Goal: Download file/media

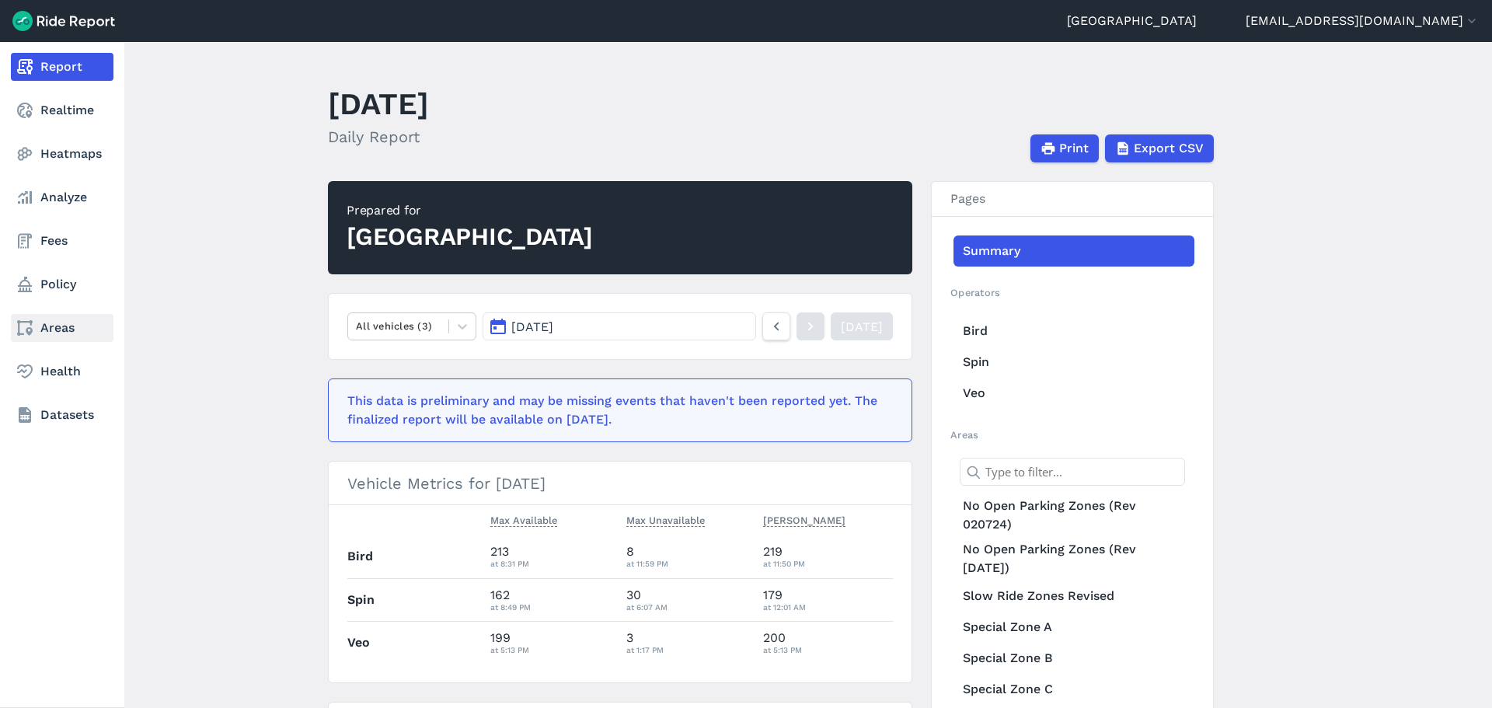
click at [58, 332] on link "Areas" at bounding box center [62, 328] width 103 height 28
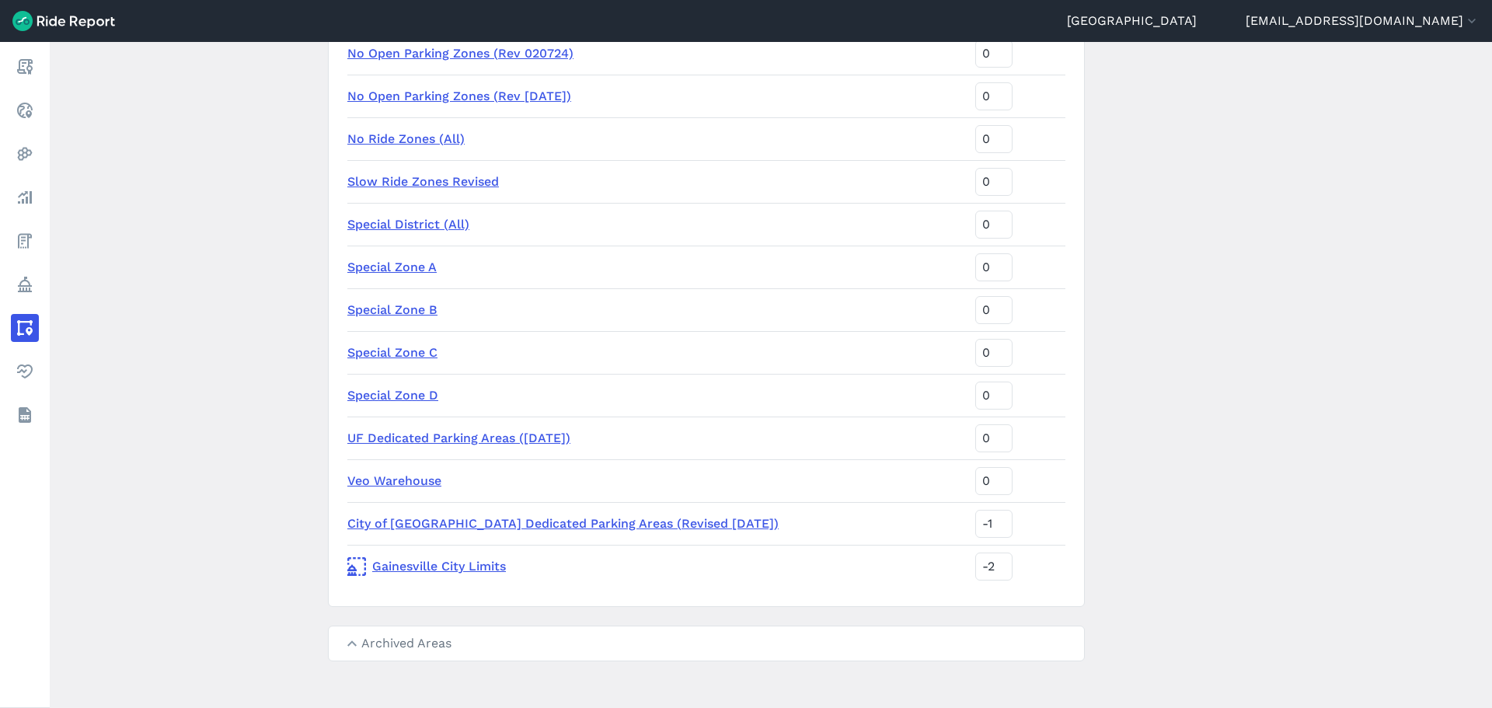
scroll to position [274, 0]
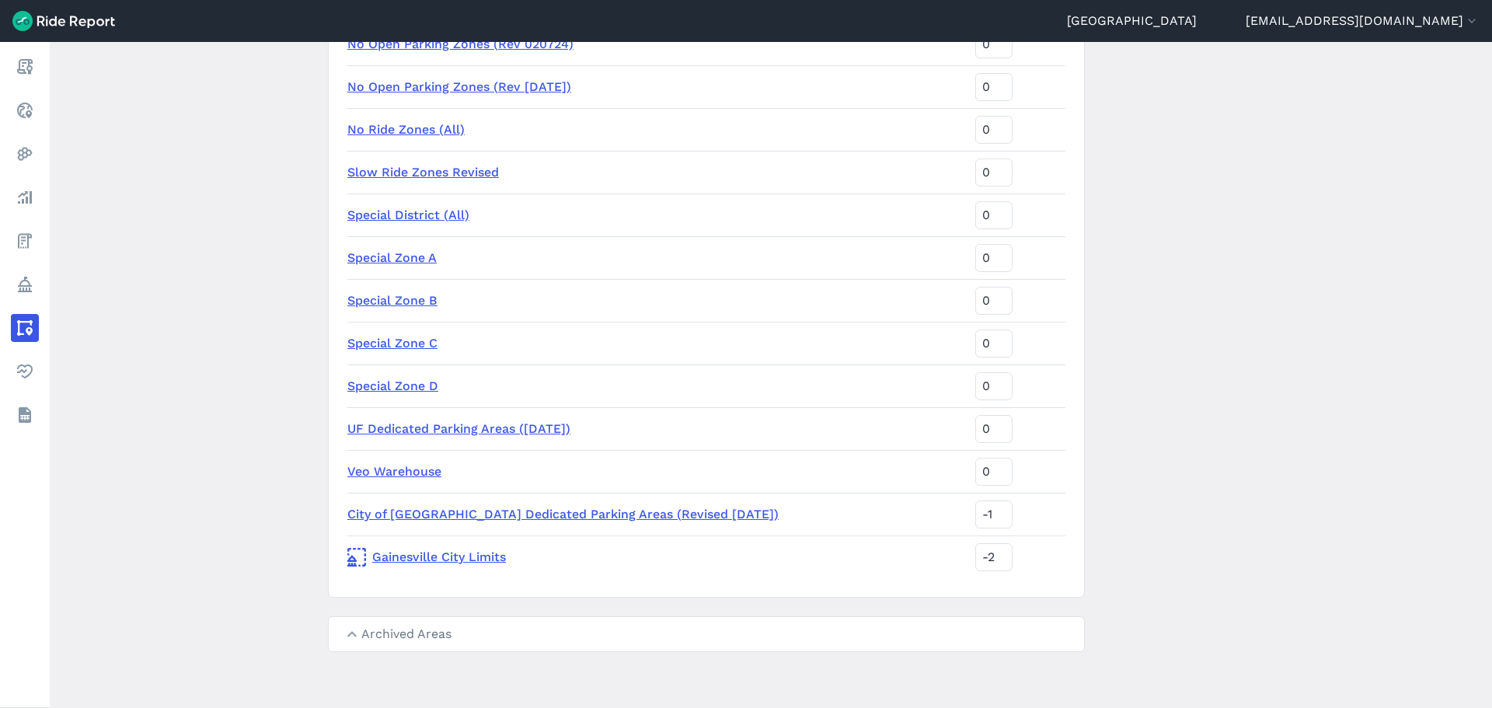
click at [385, 209] on link "Special District (All)" at bounding box center [408, 214] width 122 height 15
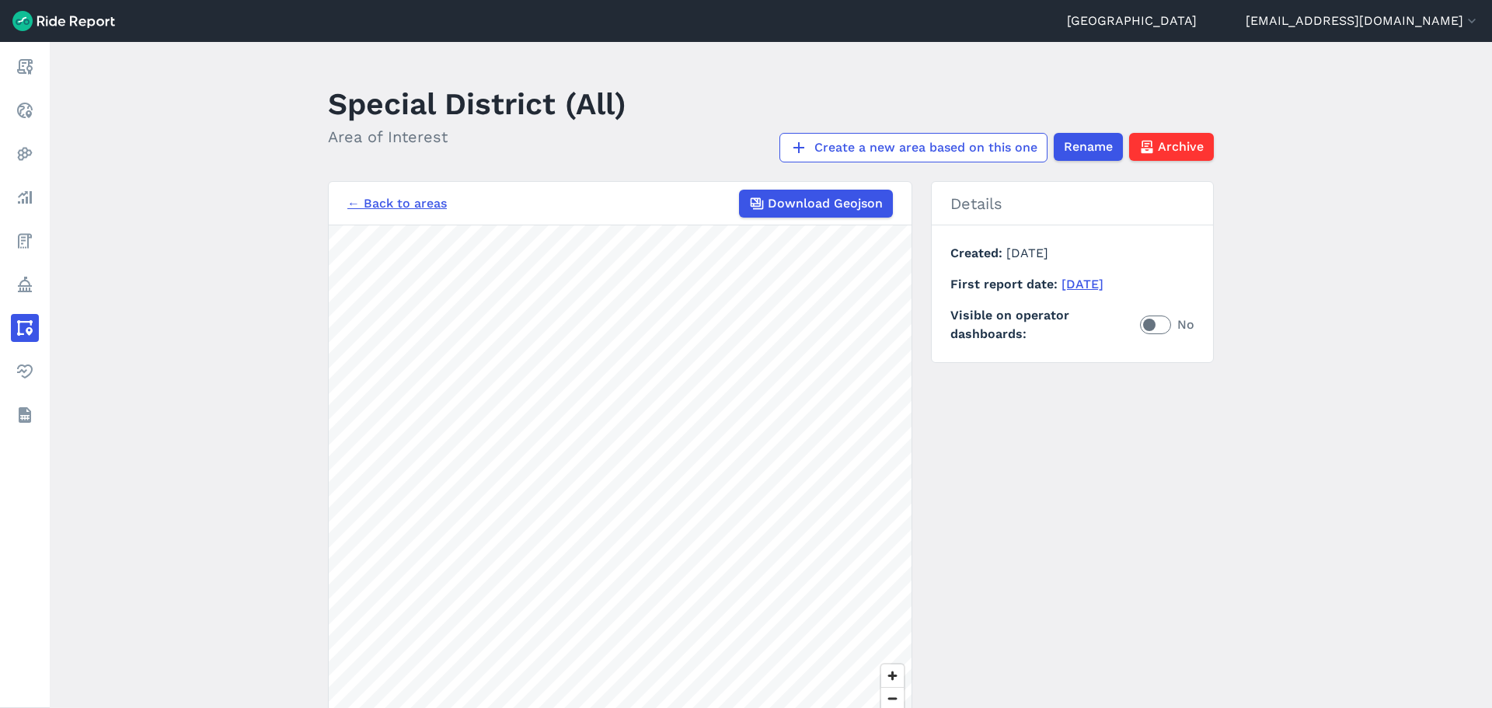
click at [363, 202] on link "← Back to areas" at bounding box center [396, 203] width 99 height 19
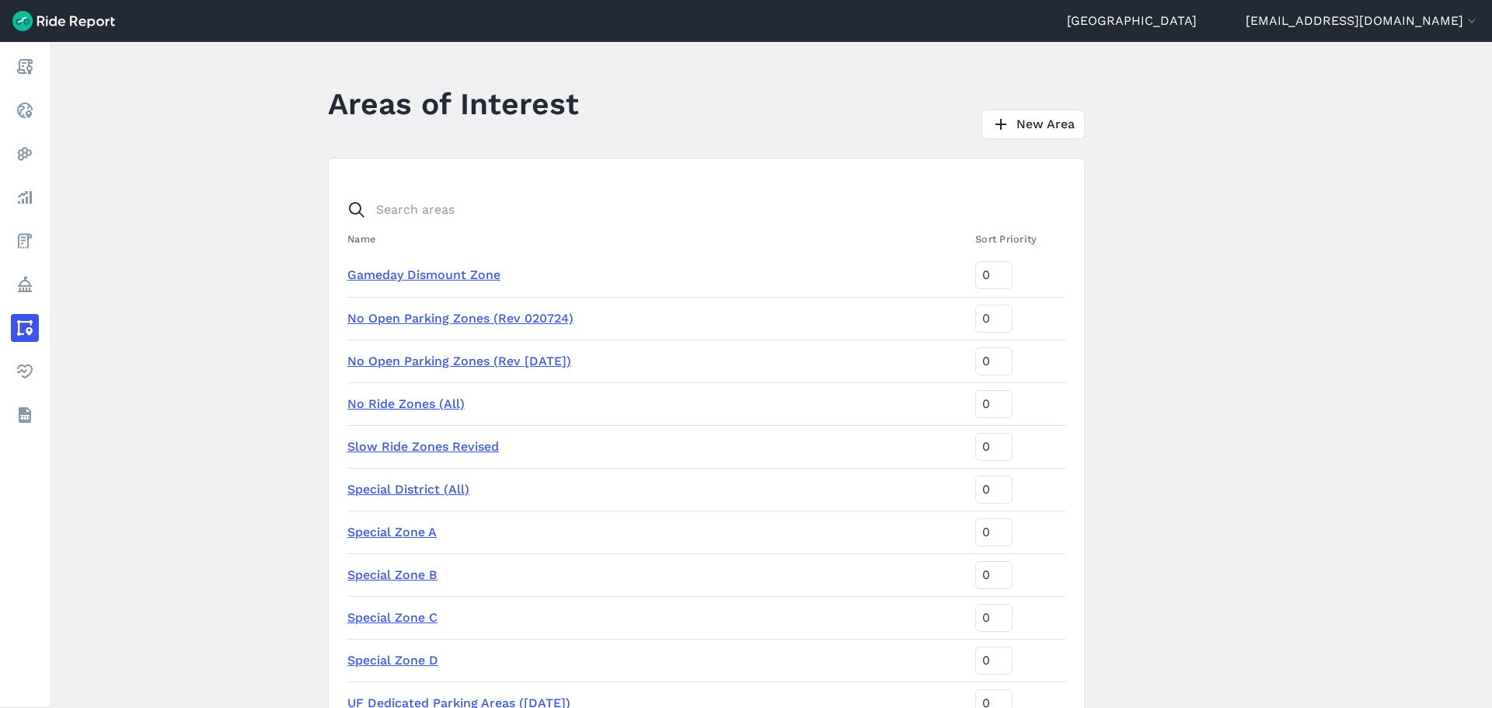
click at [368, 274] on link "Gameday Dismount Zone" at bounding box center [423, 274] width 153 height 15
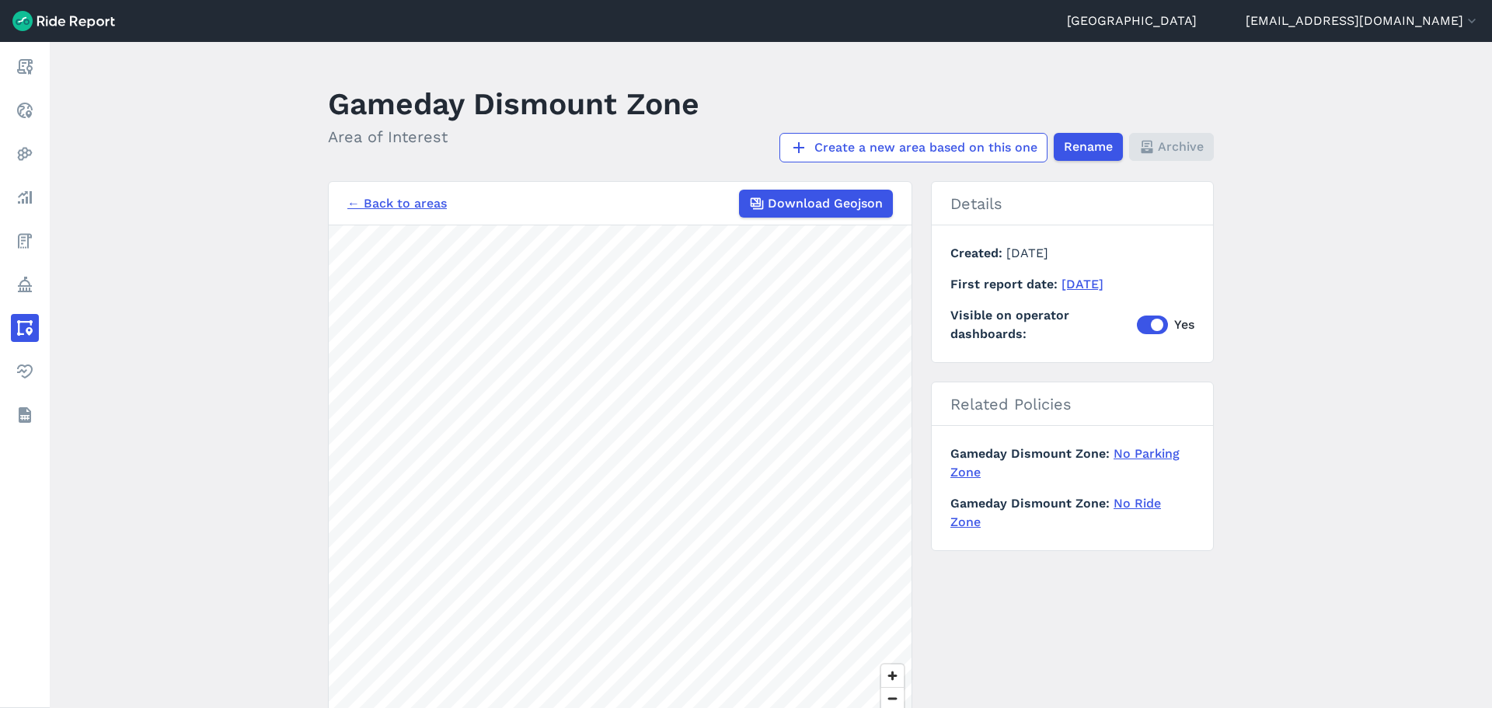
click at [381, 205] on link "← Back to areas" at bounding box center [396, 203] width 99 height 19
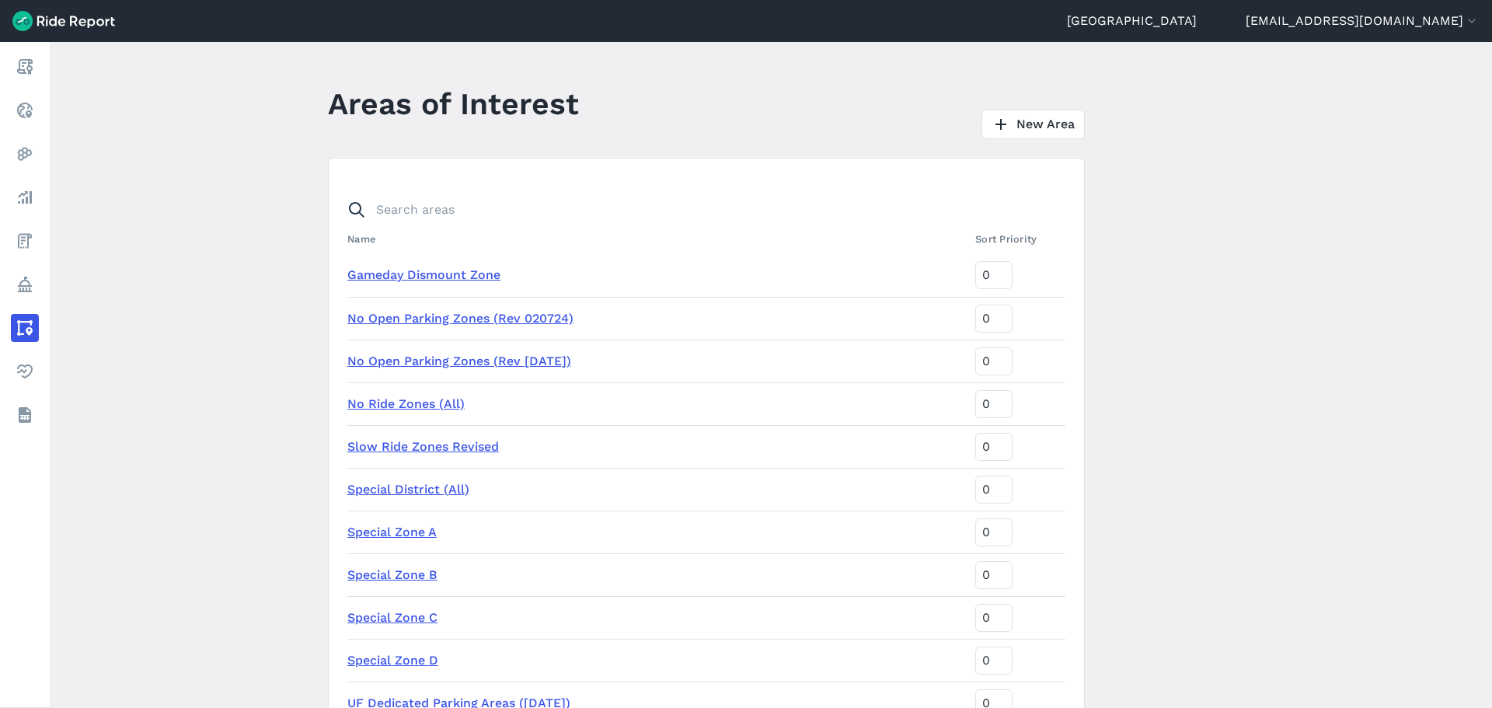
click at [398, 322] on link "No Open Parking Zones (Rev 020724)" at bounding box center [460, 318] width 226 height 15
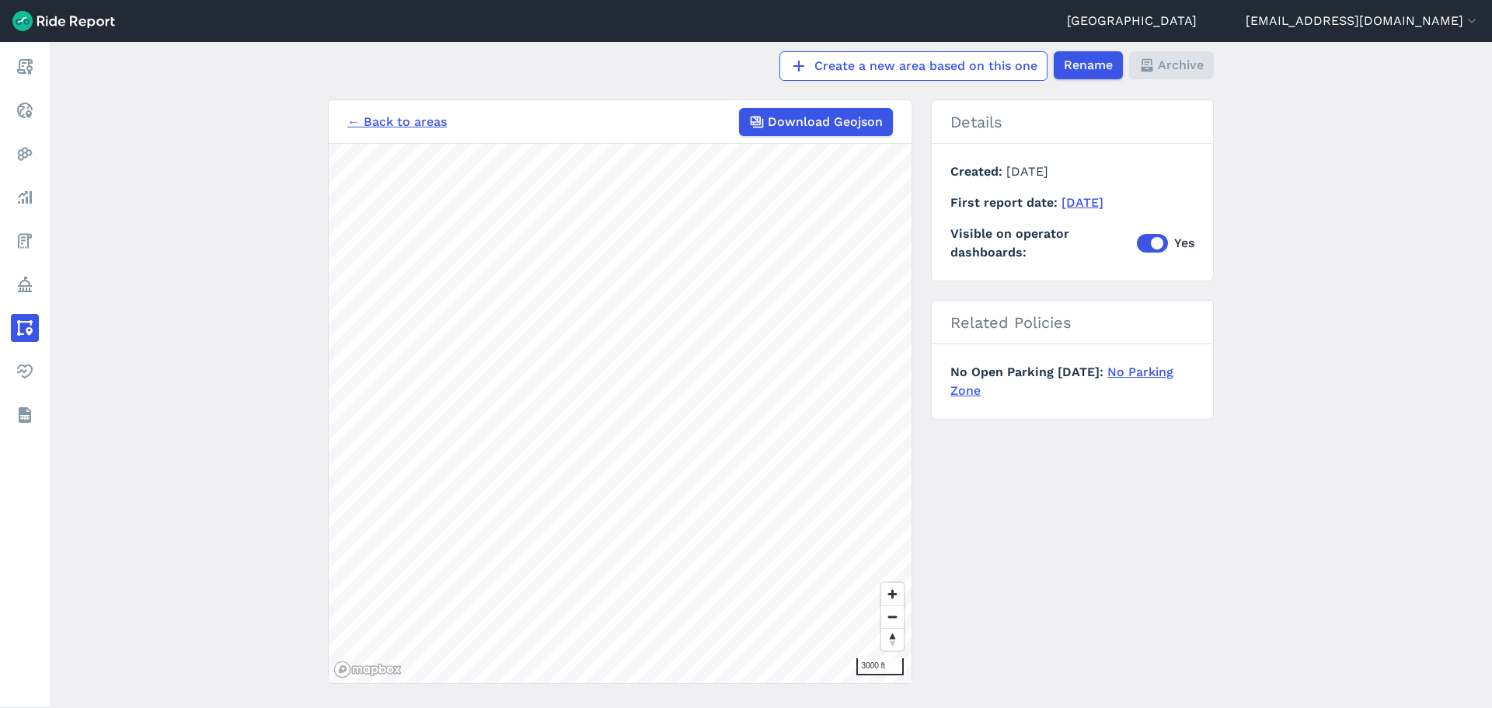
scroll to position [113, 0]
click at [367, 110] on link "← Back to areas" at bounding box center [396, 119] width 99 height 19
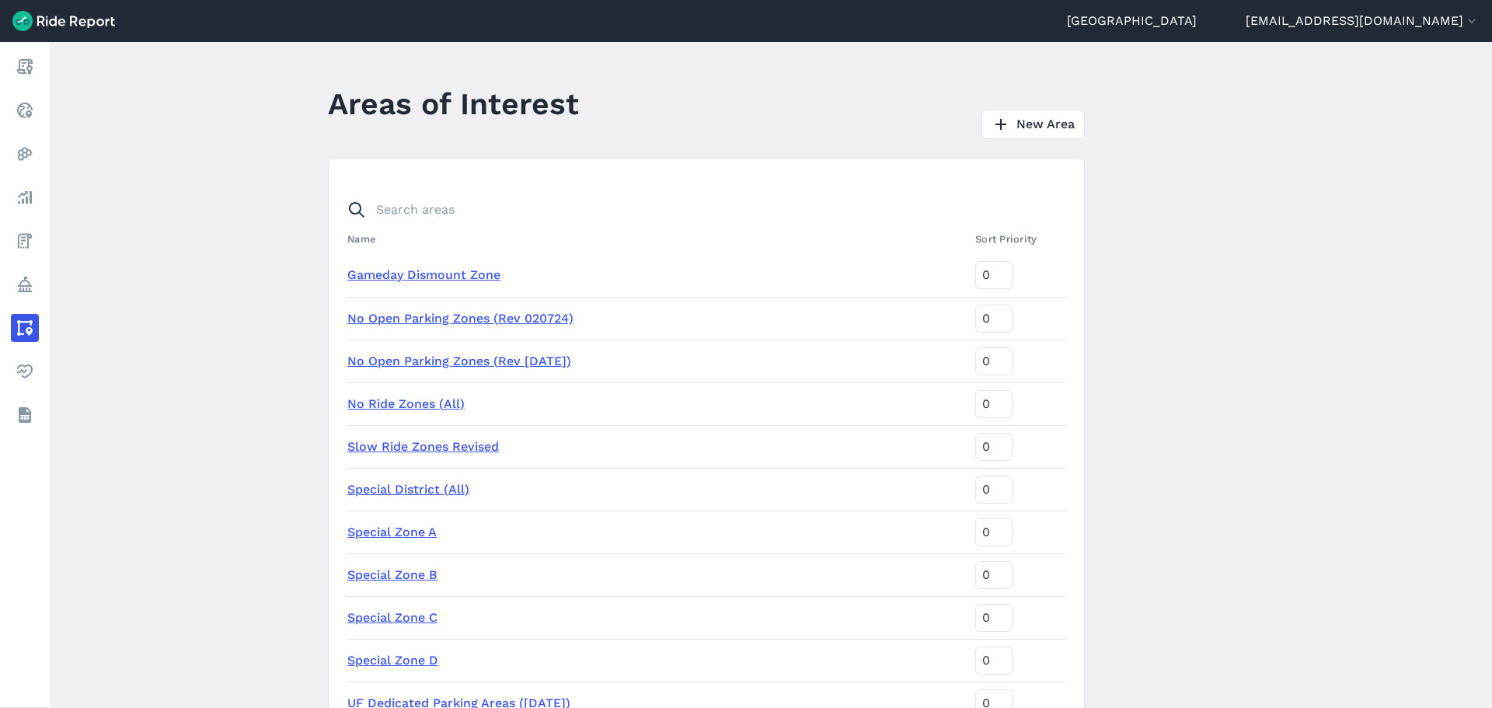
click at [401, 366] on link "No Open Parking Zones (Rev 3/23/22)" at bounding box center [459, 361] width 224 height 15
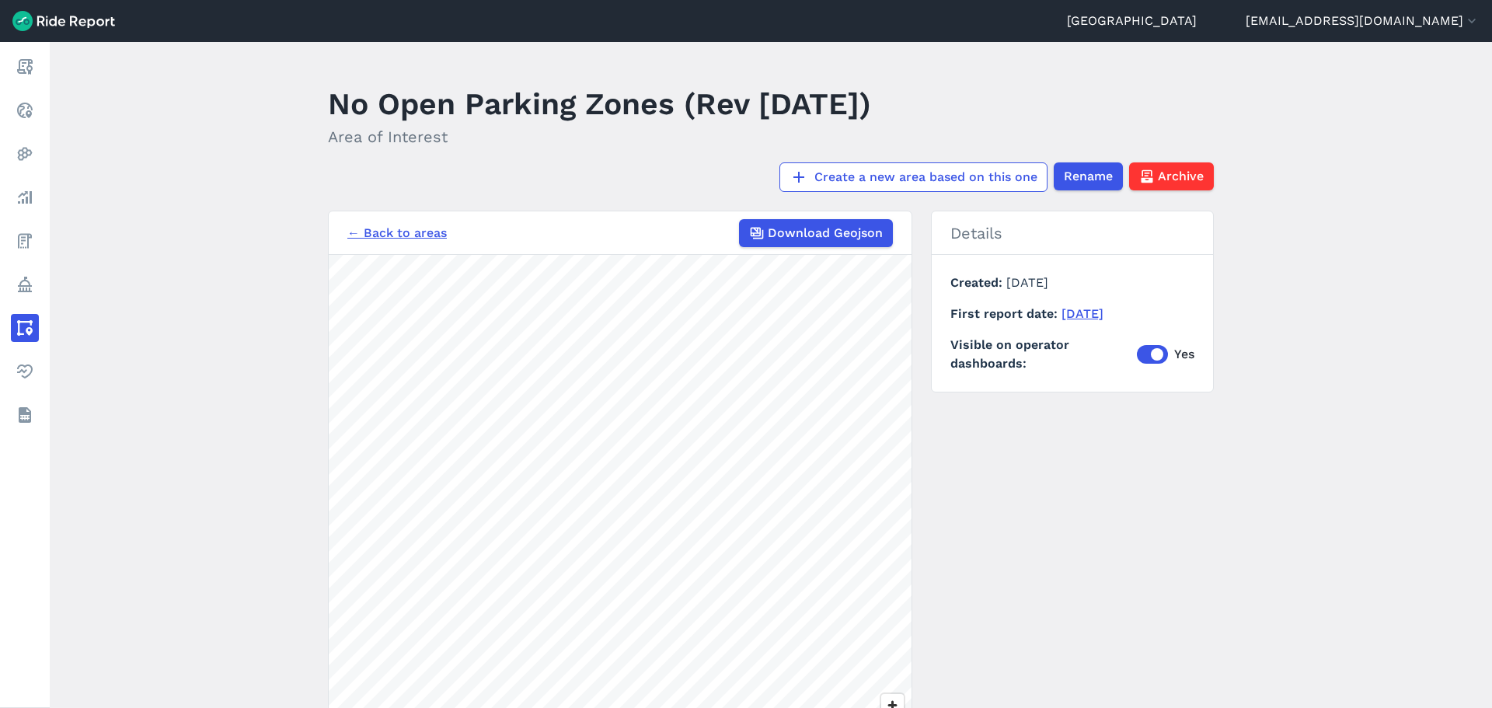
scroll to position [78, 0]
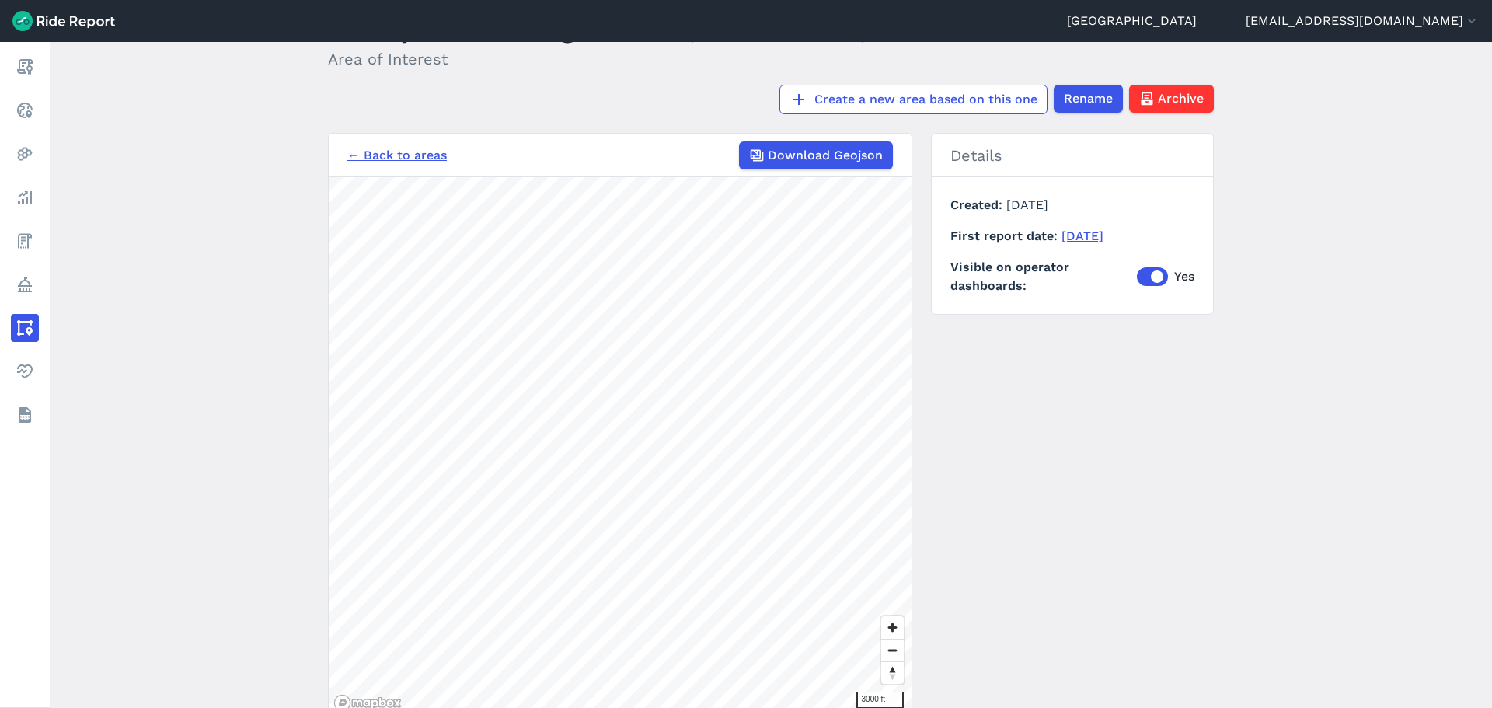
click at [401, 146] on link "← Back to areas" at bounding box center [396, 155] width 99 height 19
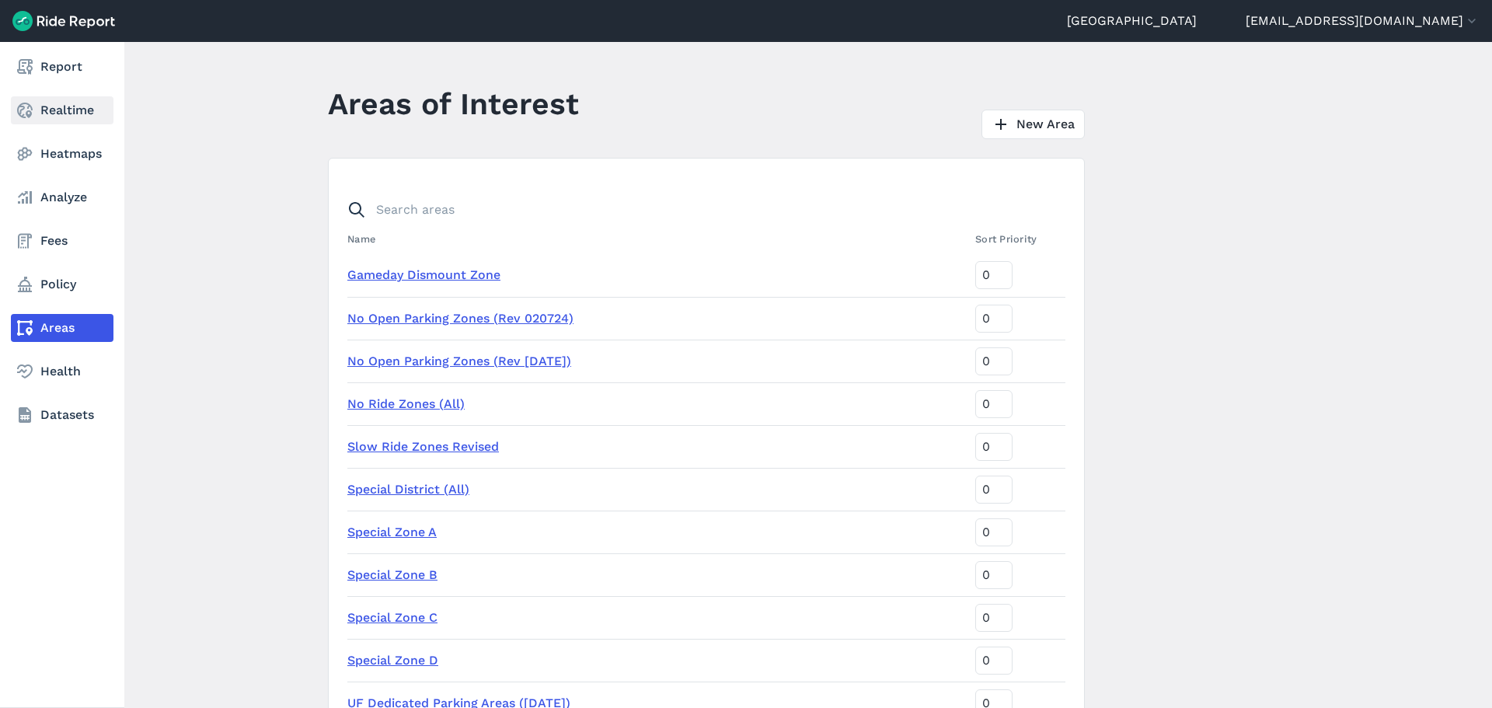
click at [82, 99] on link "Realtime" at bounding box center [62, 110] width 103 height 28
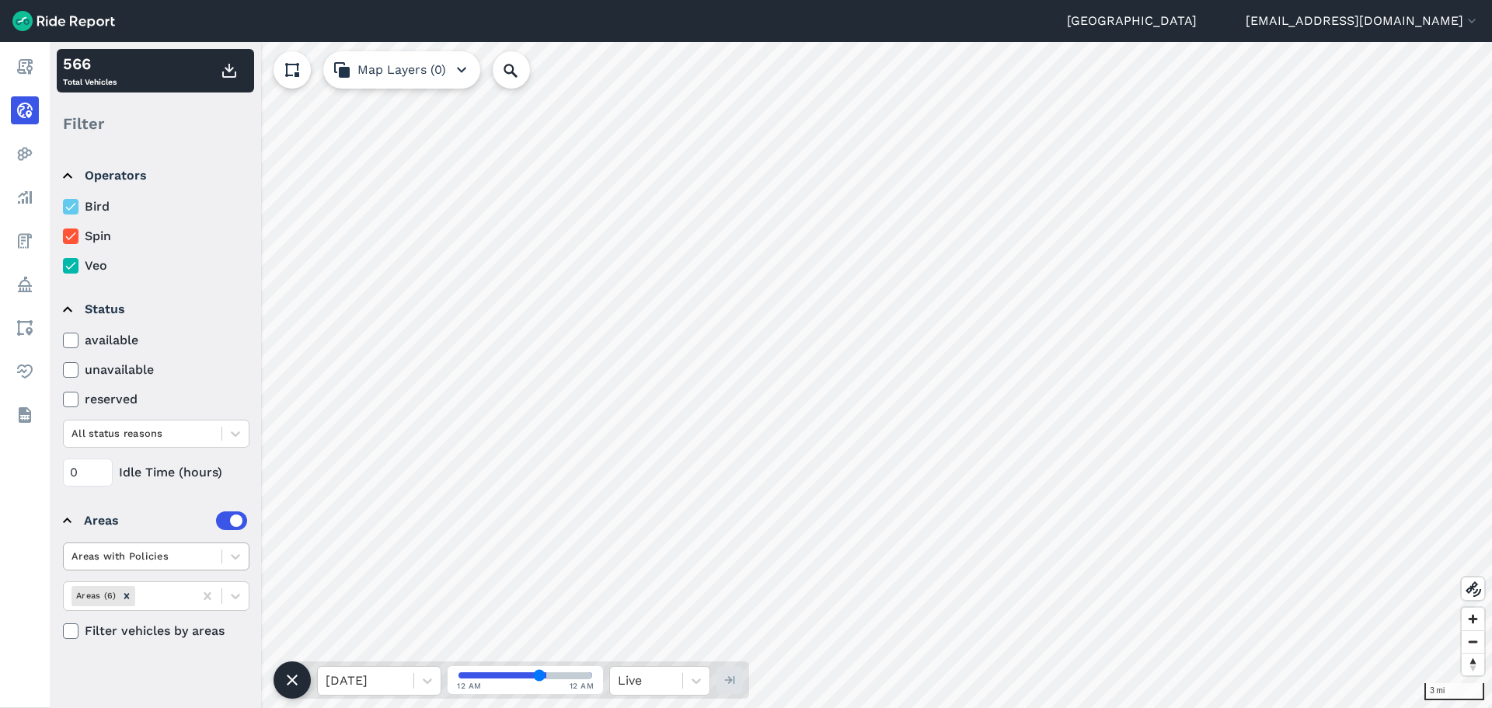
click at [163, 560] on div at bounding box center [142, 556] width 142 height 18
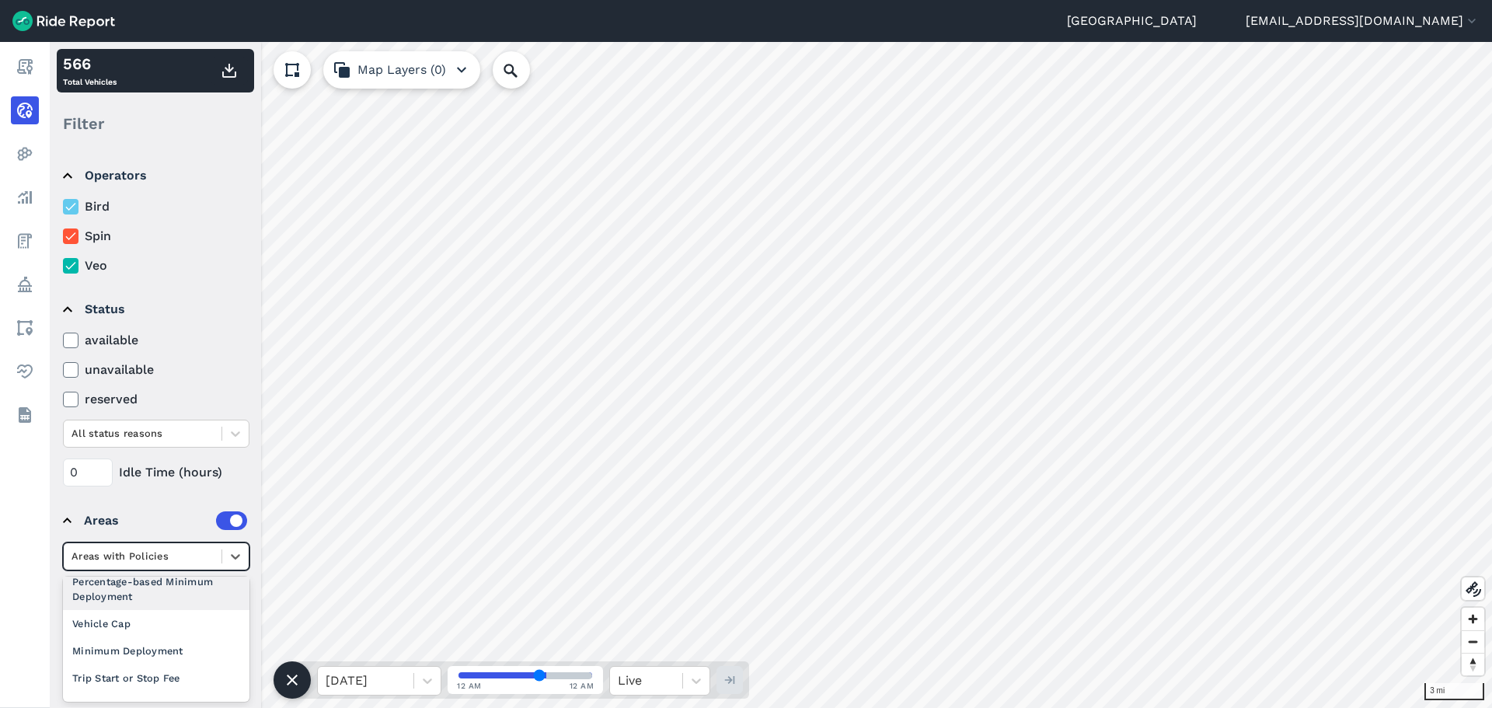
click at [81, 505] on summary "Areas" at bounding box center [155, 521] width 184 height 44
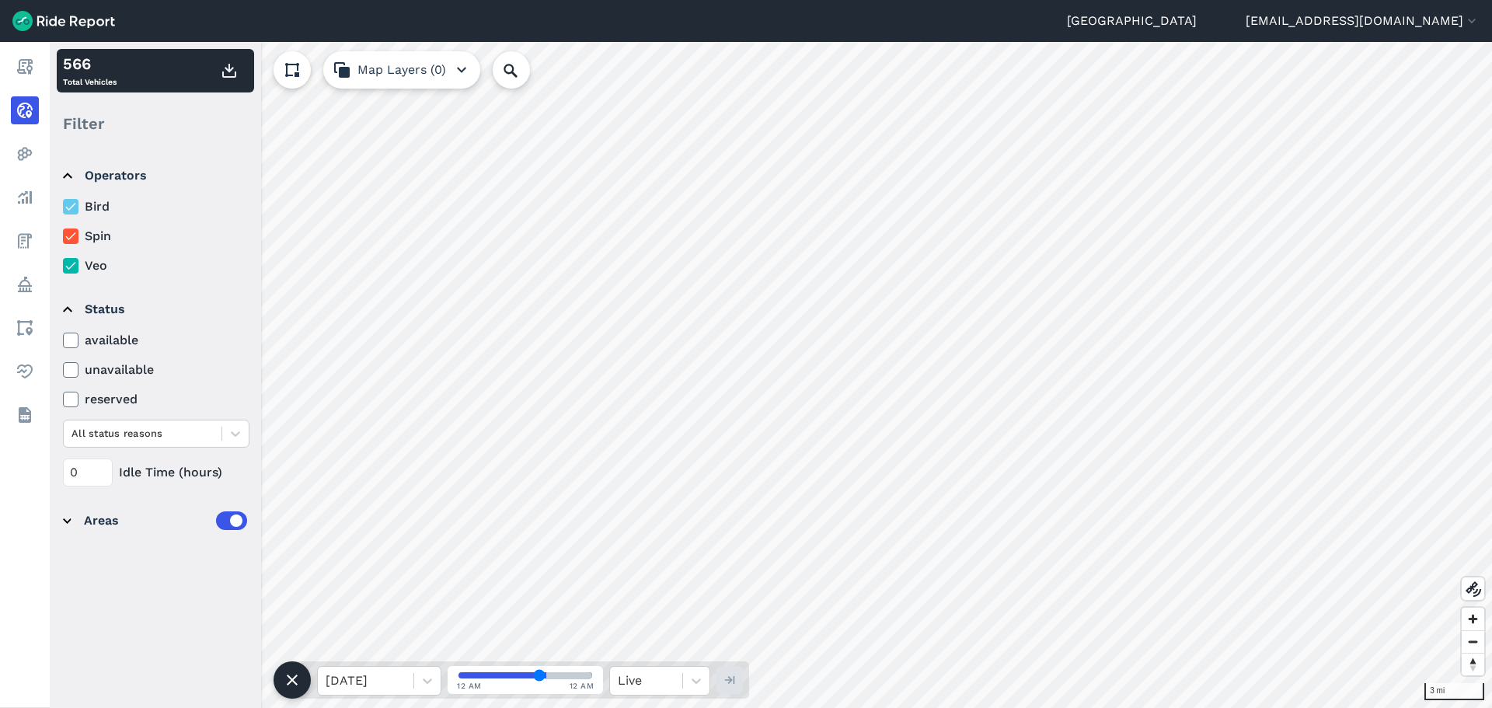
click at [78, 512] on summary "Areas" at bounding box center [155, 521] width 184 height 44
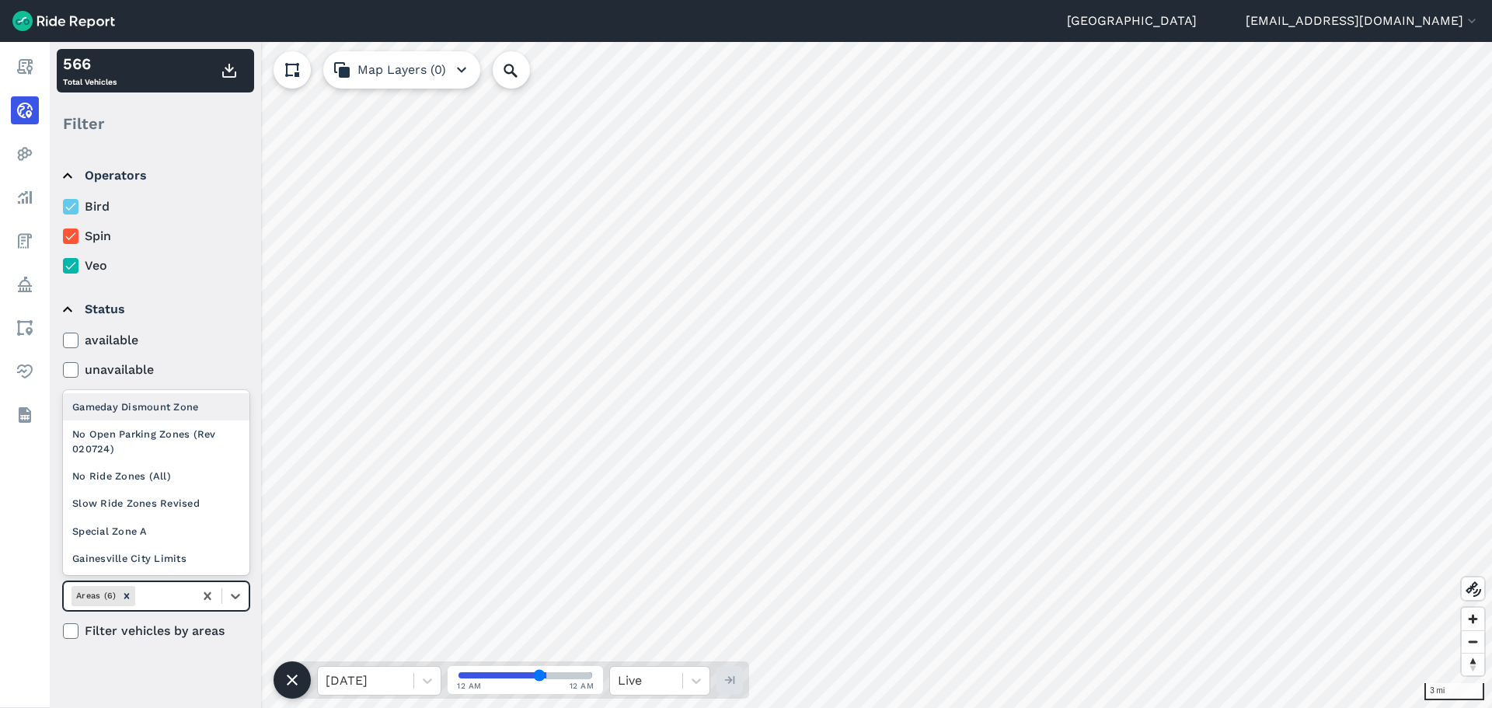
click at [89, 601] on div "Areas (6)" at bounding box center [94, 595] width 47 height 19
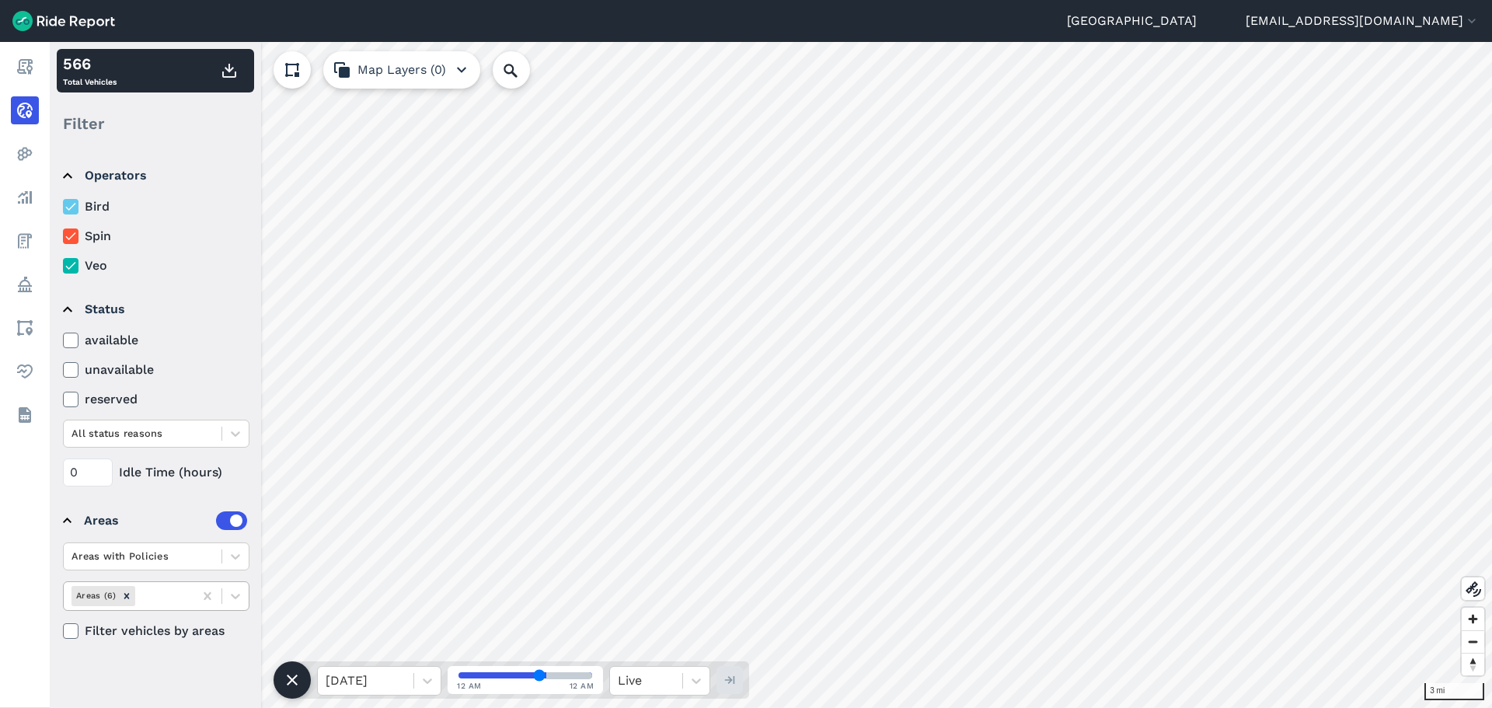
click at [170, 594] on div at bounding box center [161, 596] width 47 height 18
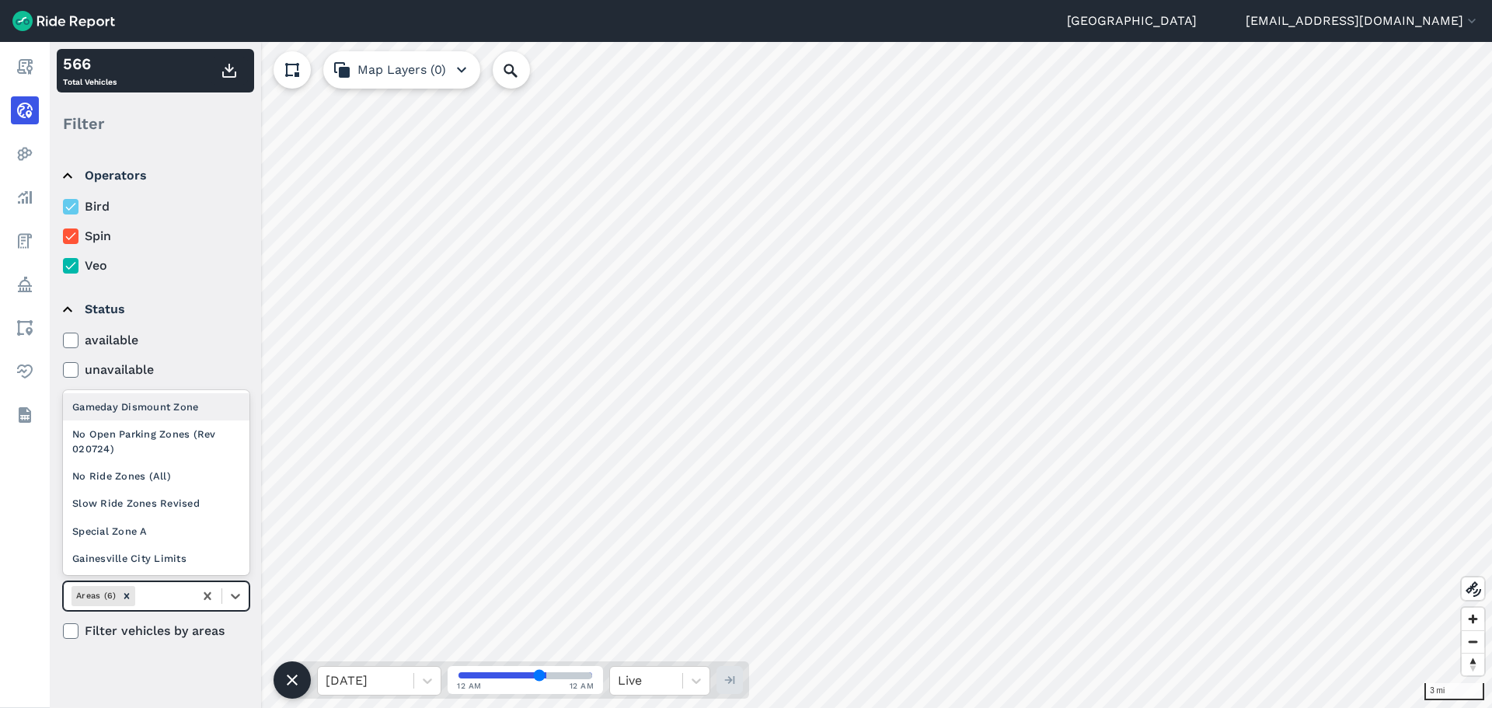
click at [138, 594] on div at bounding box center [161, 596] width 47 height 18
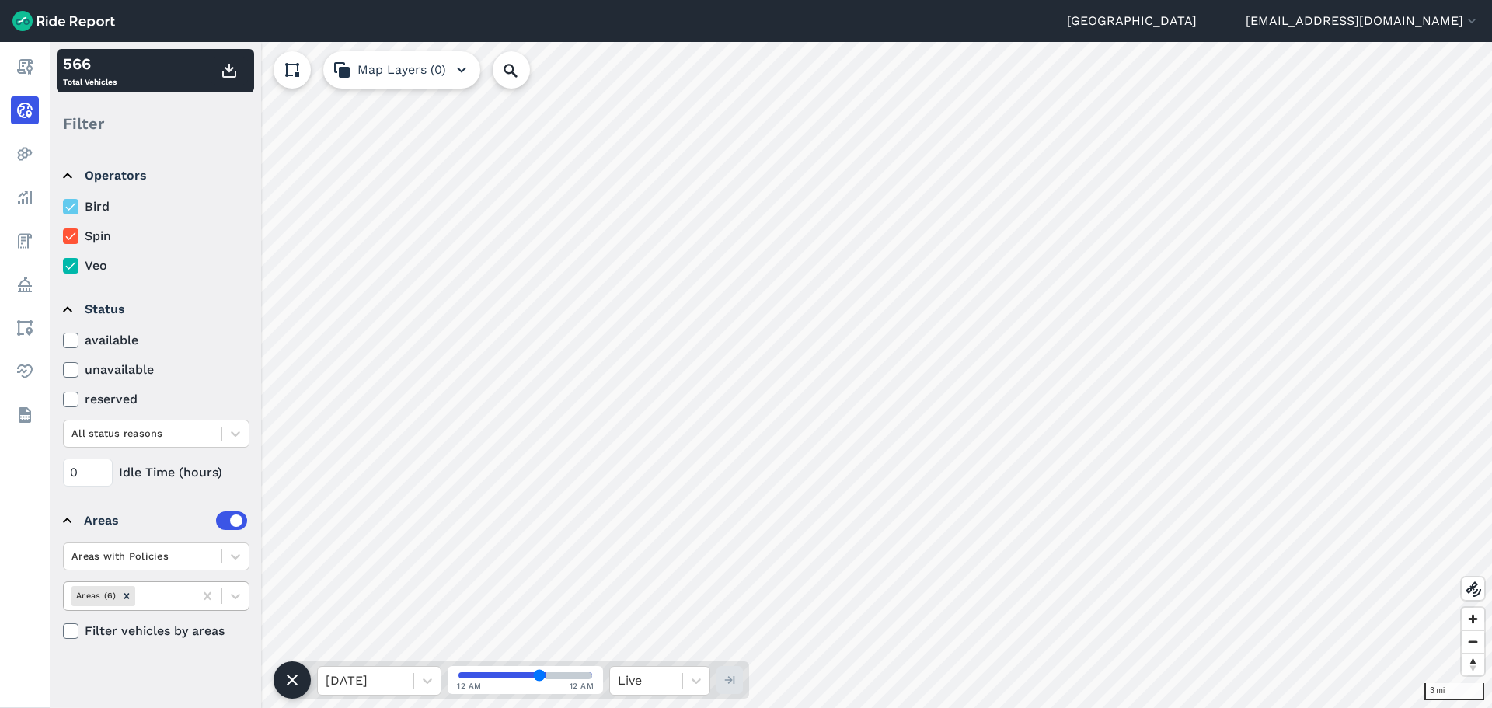
click at [165, 597] on div at bounding box center [161, 596] width 47 height 18
click at [160, 604] on div at bounding box center [161, 596] width 47 height 18
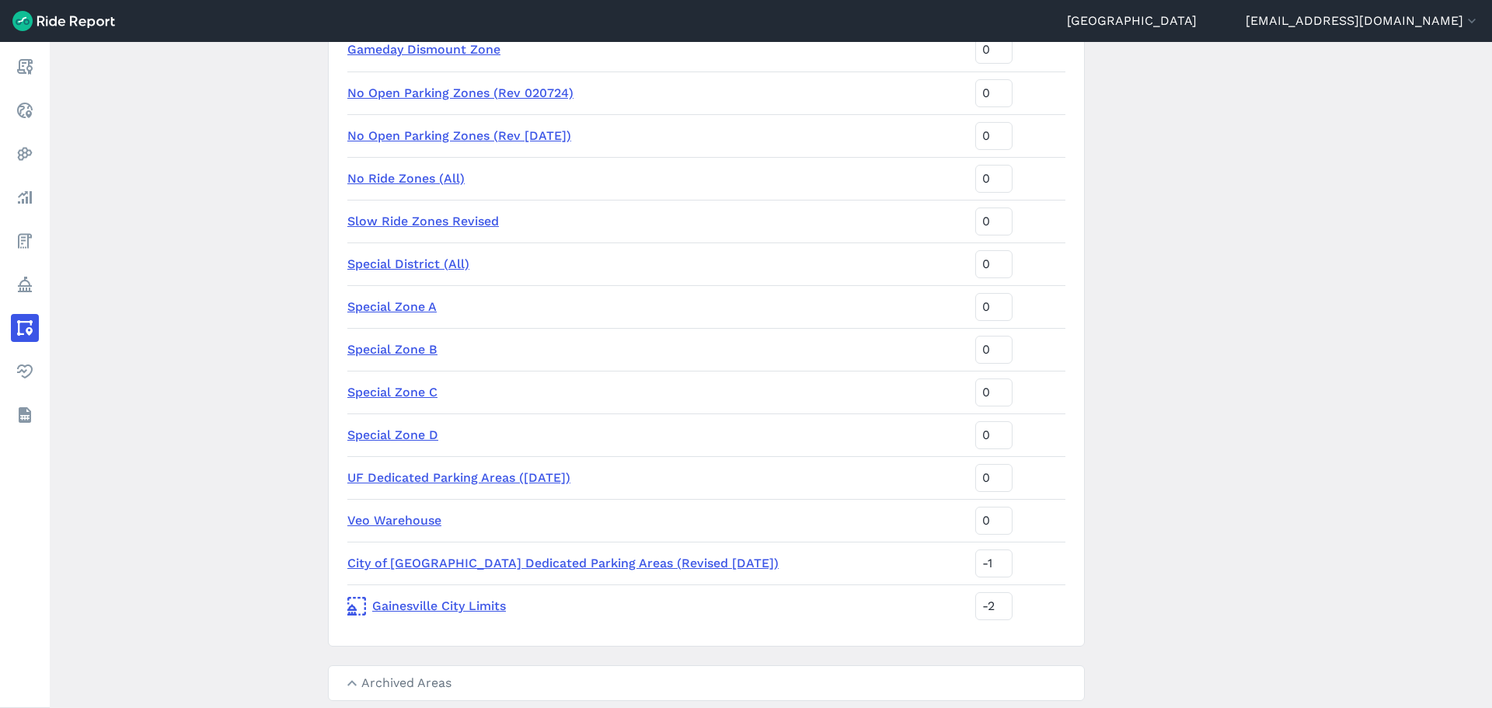
scroll to position [233, 0]
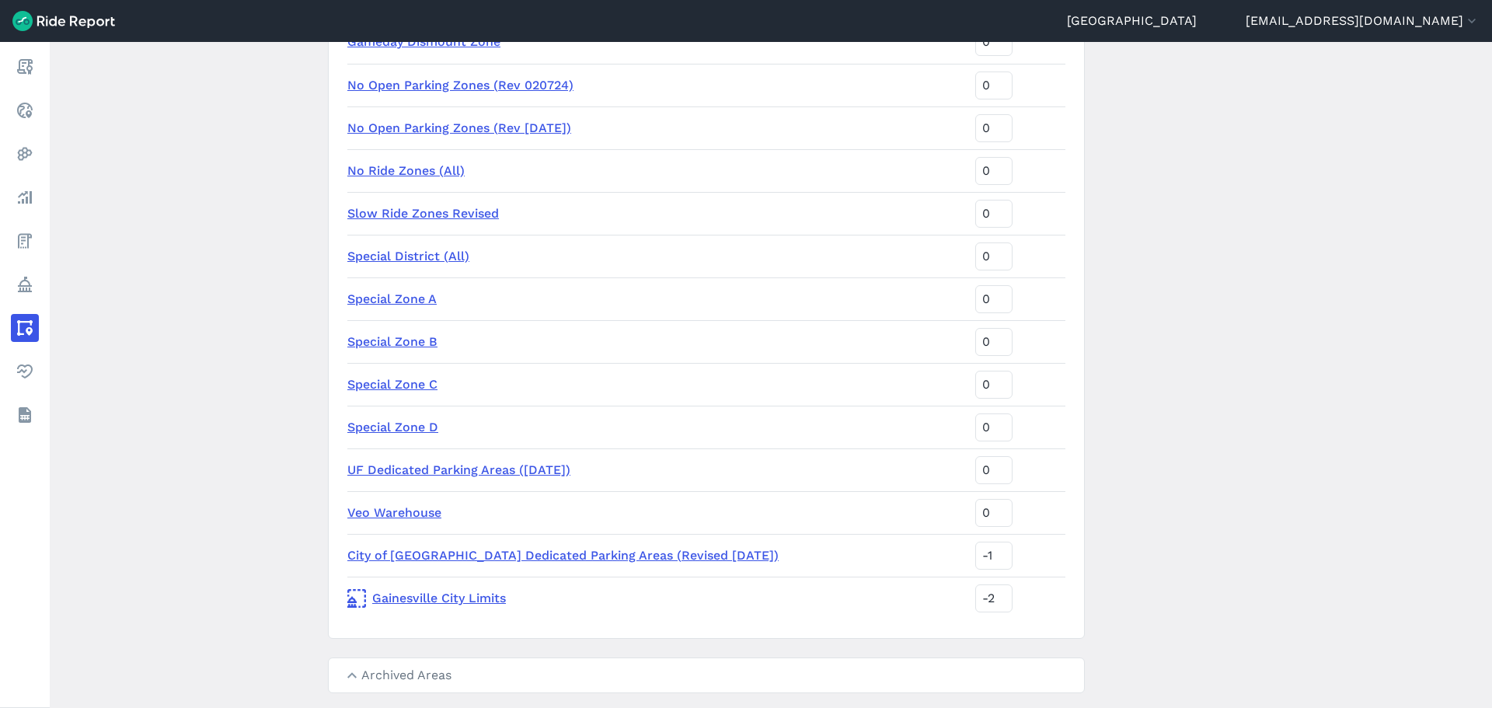
click at [276, 532] on main "Areas of Interest New Area Name Sort Priority Gameday Dismount Zone 0 No Open P…" at bounding box center [771, 375] width 1442 height 666
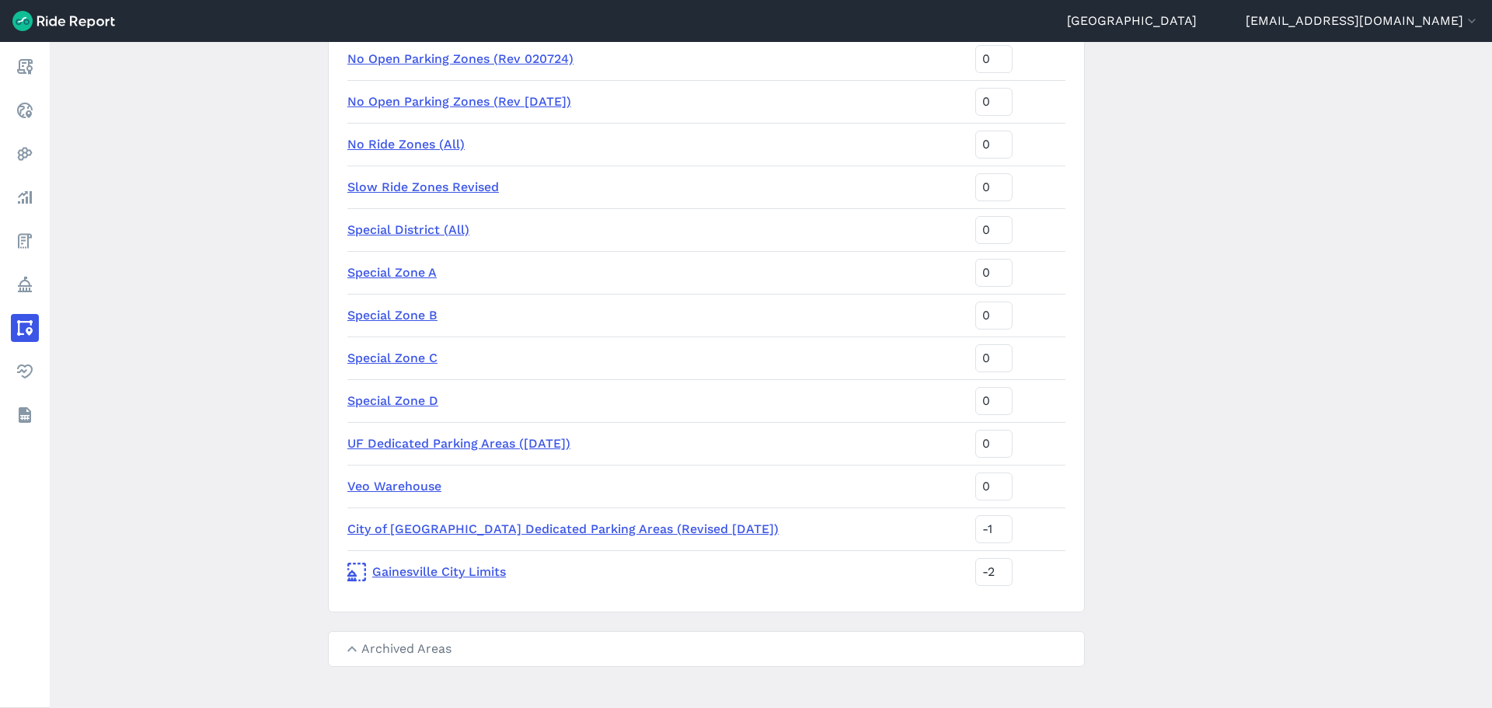
scroll to position [274, 0]
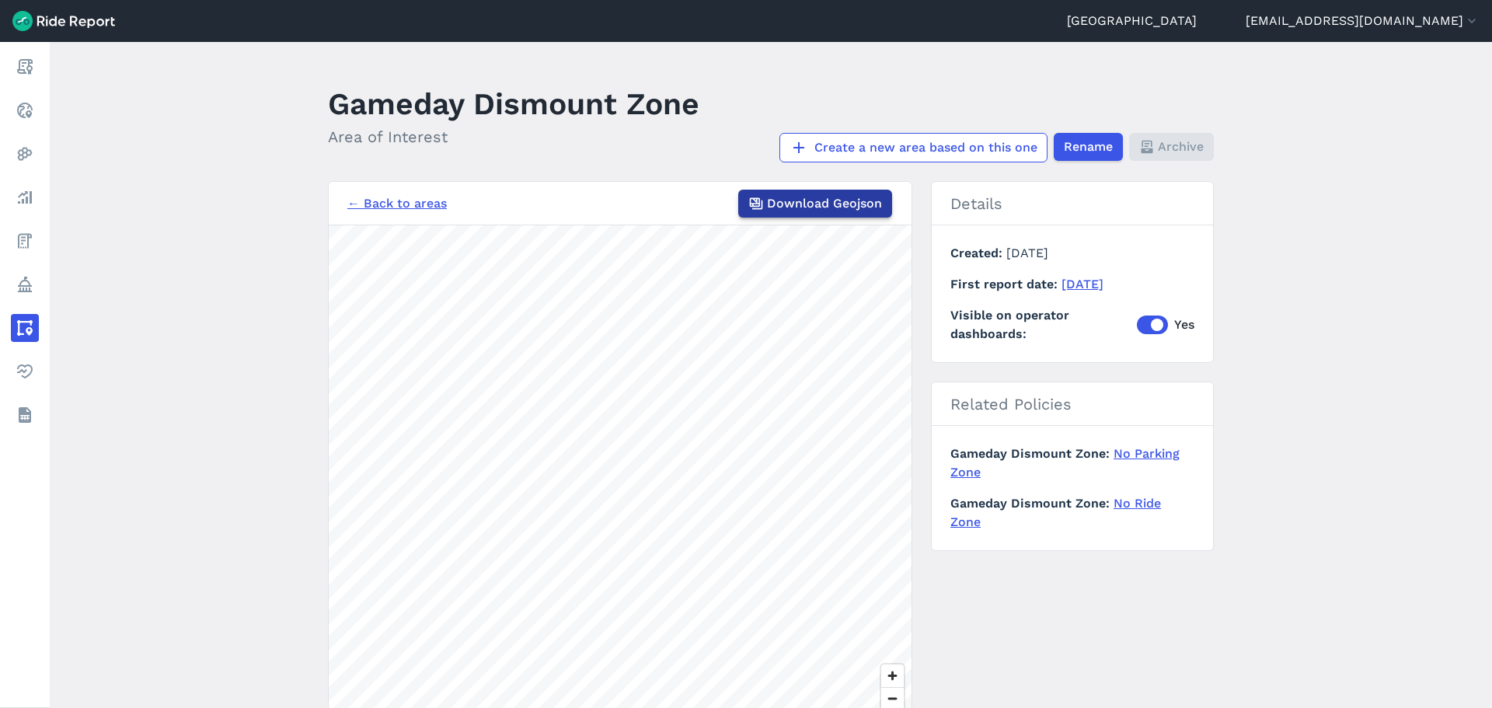
click at [838, 204] on span "Download Geojson" at bounding box center [824, 203] width 115 height 19
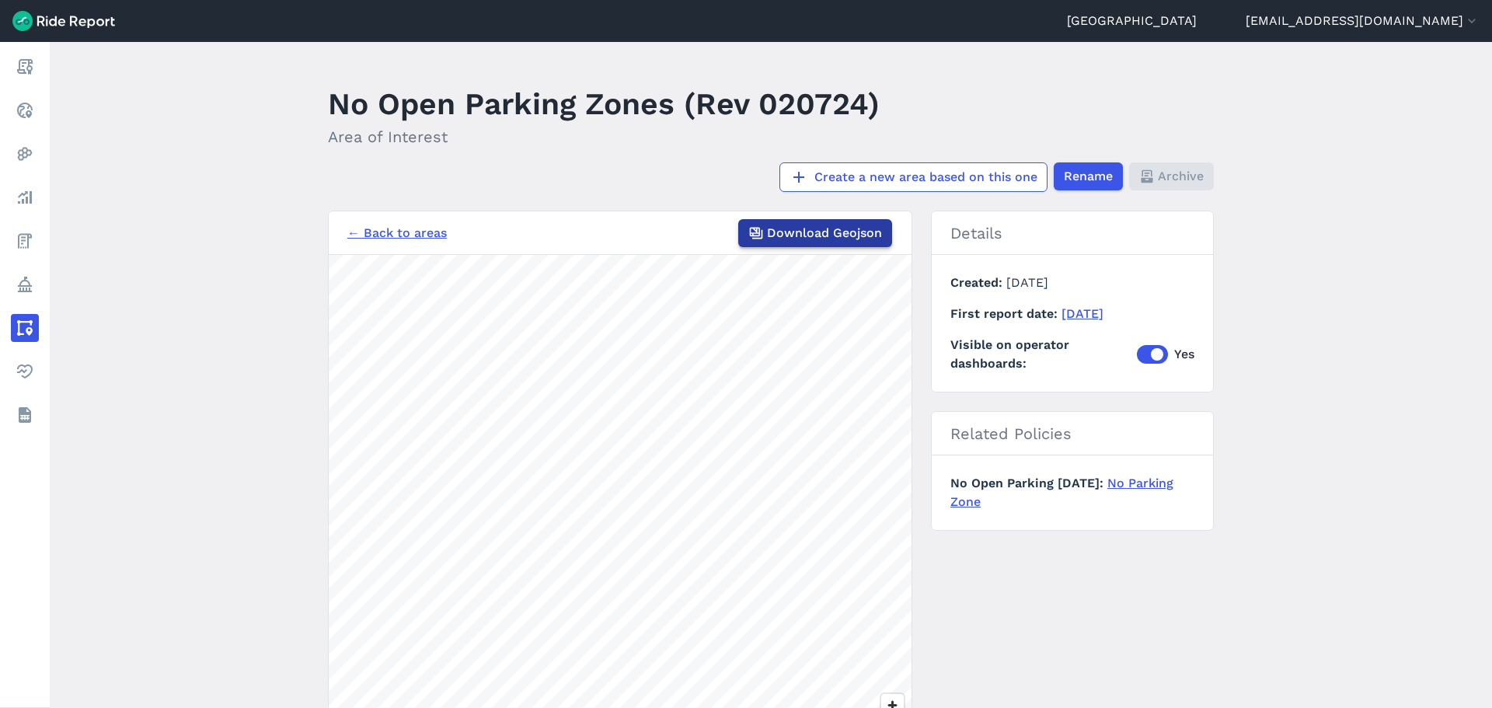
click at [818, 235] on span "Download Geojson" at bounding box center [824, 233] width 115 height 19
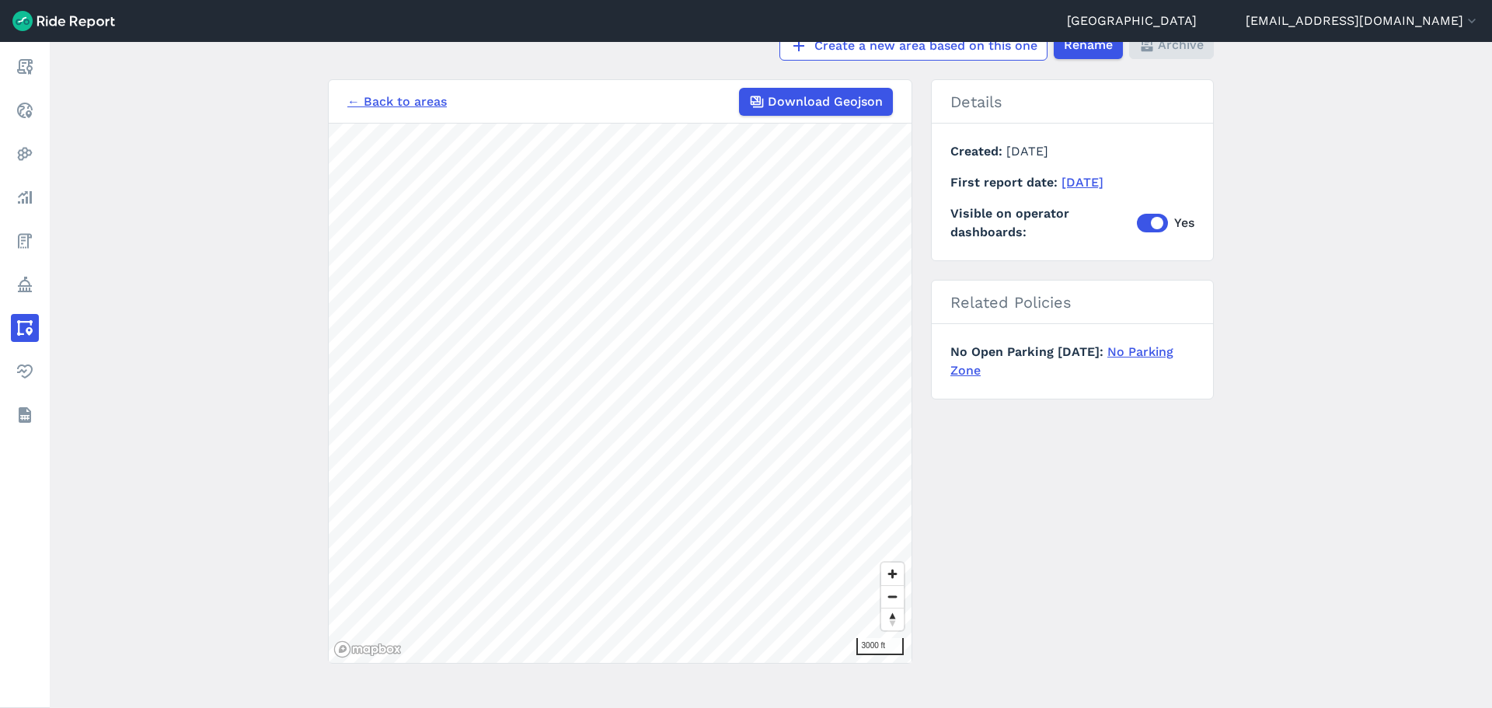
scroll to position [143, 0]
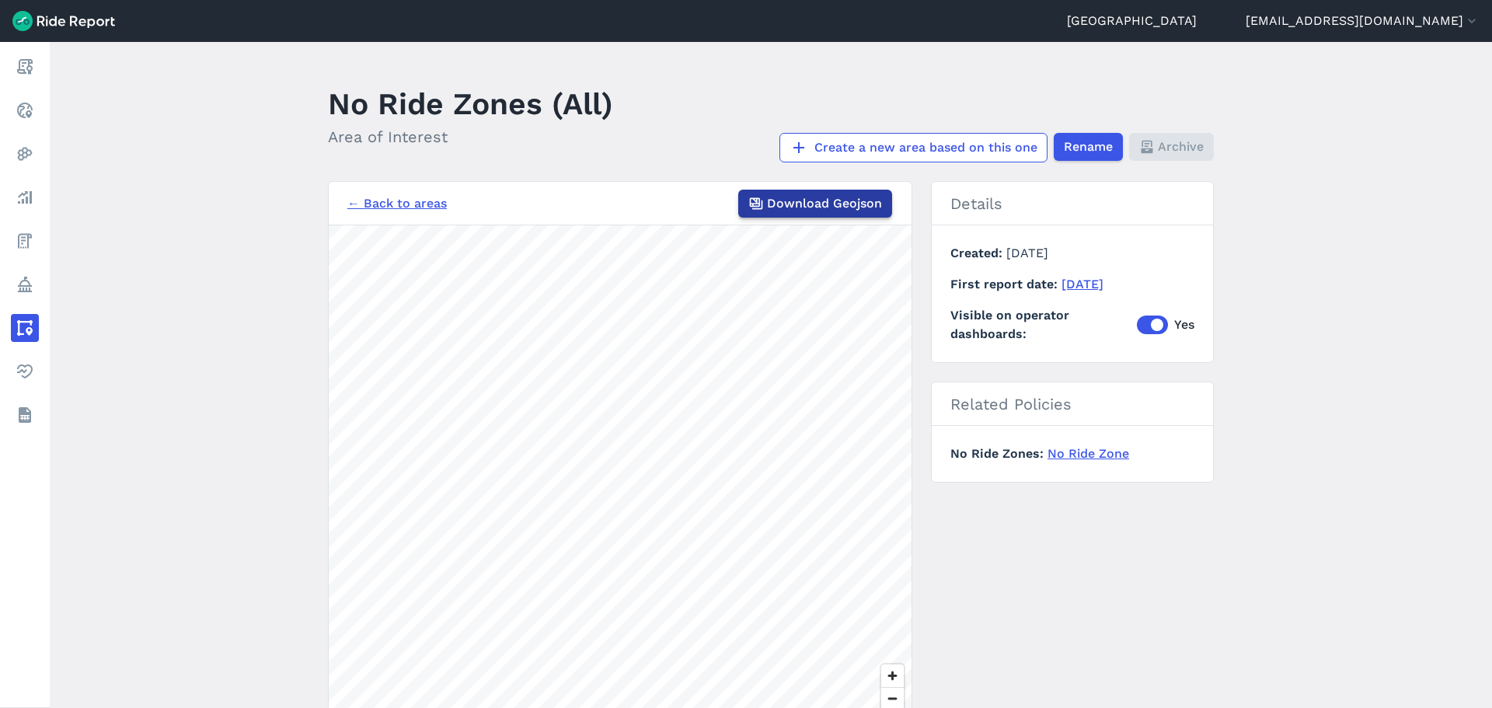
click at [780, 202] on span "Download Geojson" at bounding box center [824, 203] width 115 height 19
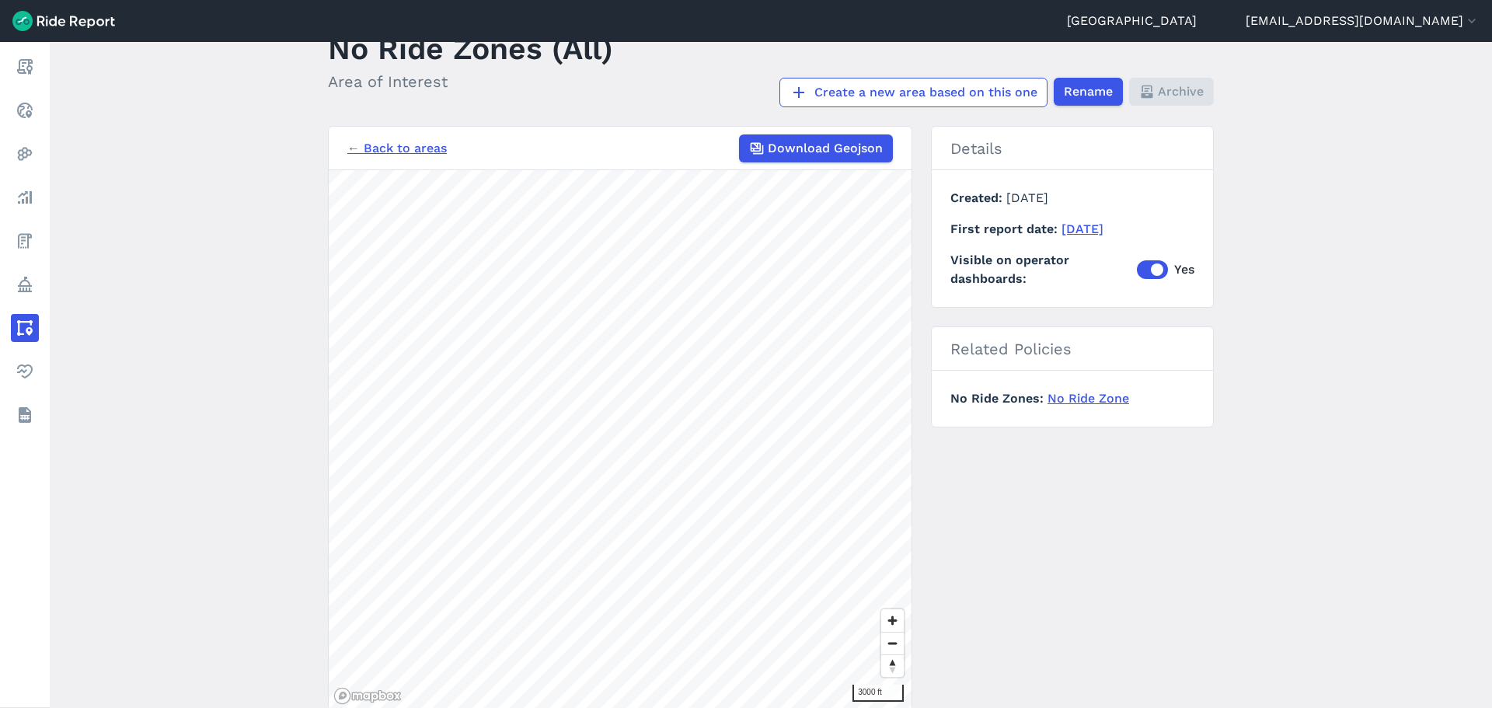
scroll to position [113, 0]
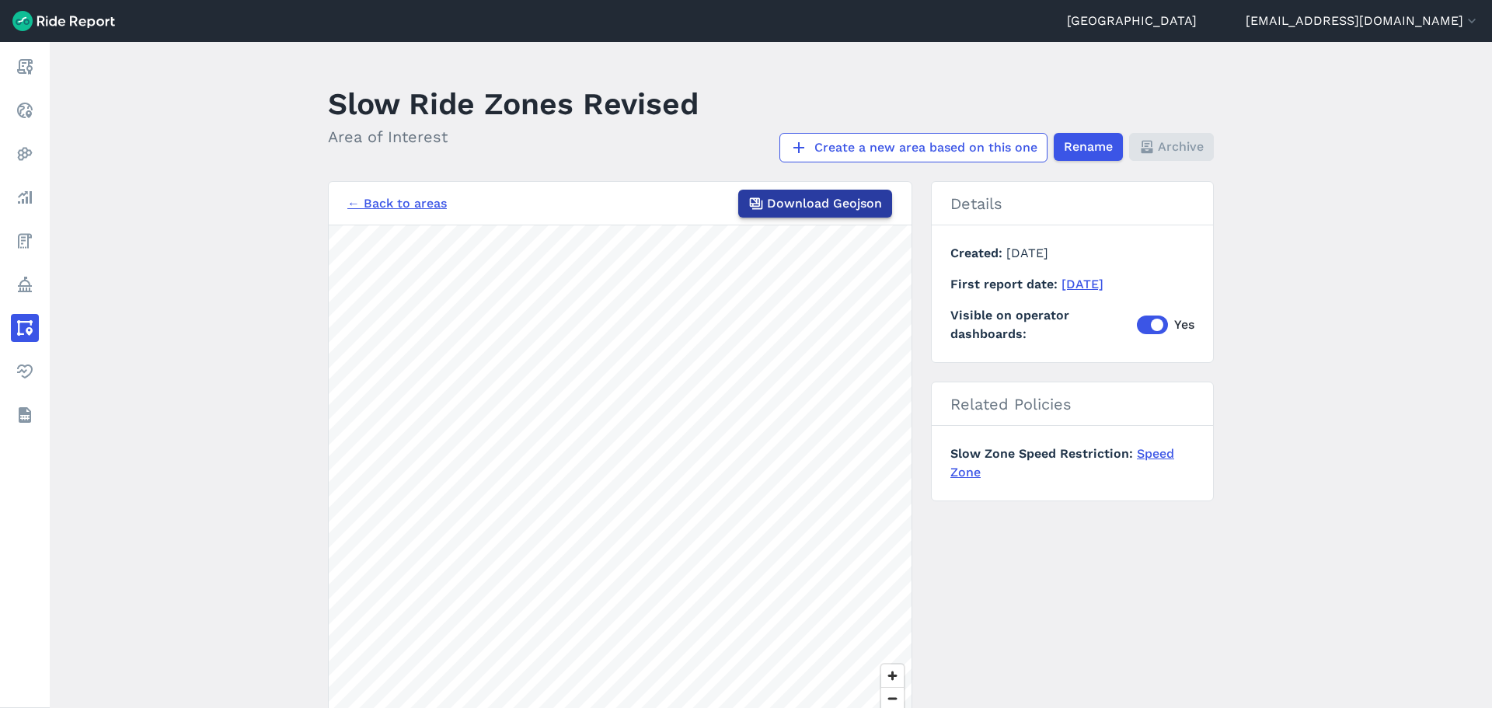
click at [763, 198] on button "Download Geojson" at bounding box center [815, 204] width 154 height 28
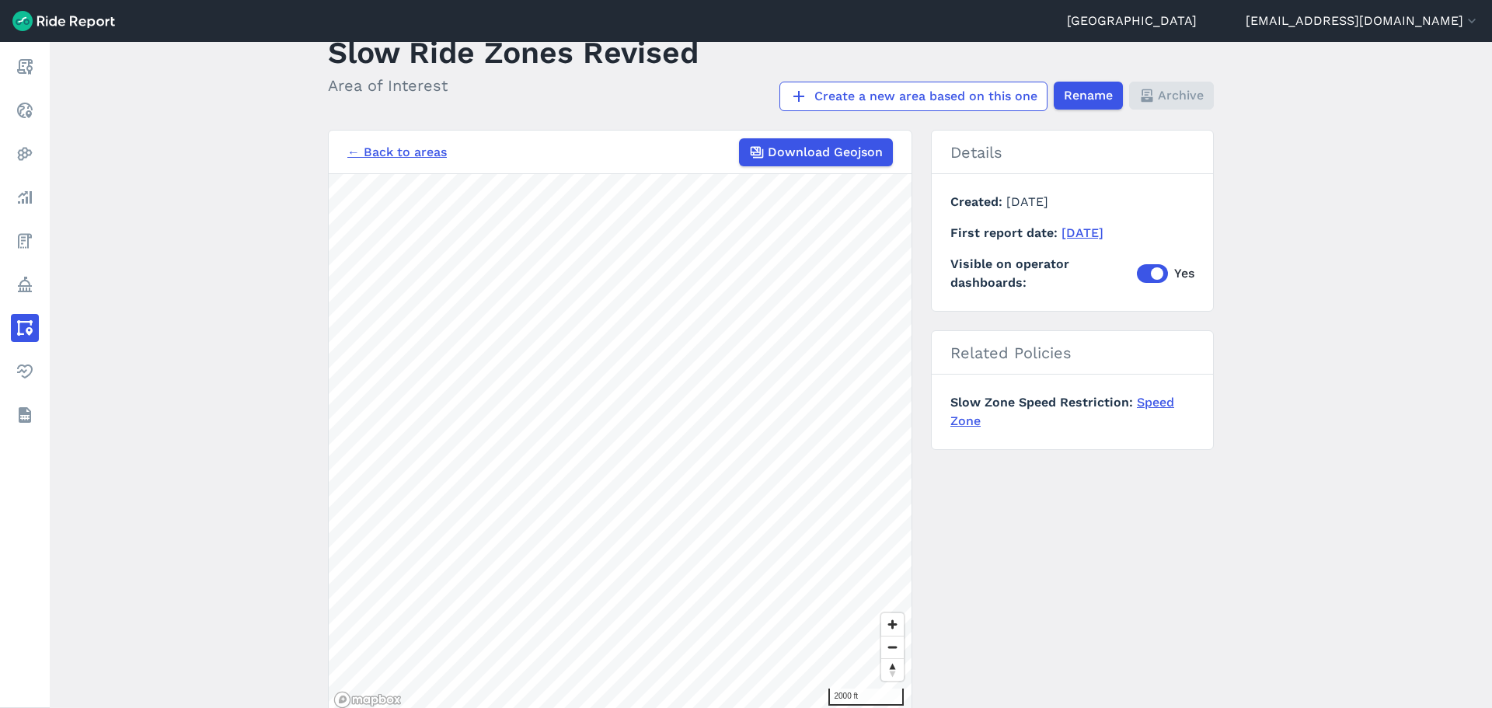
scroll to position [113, 0]
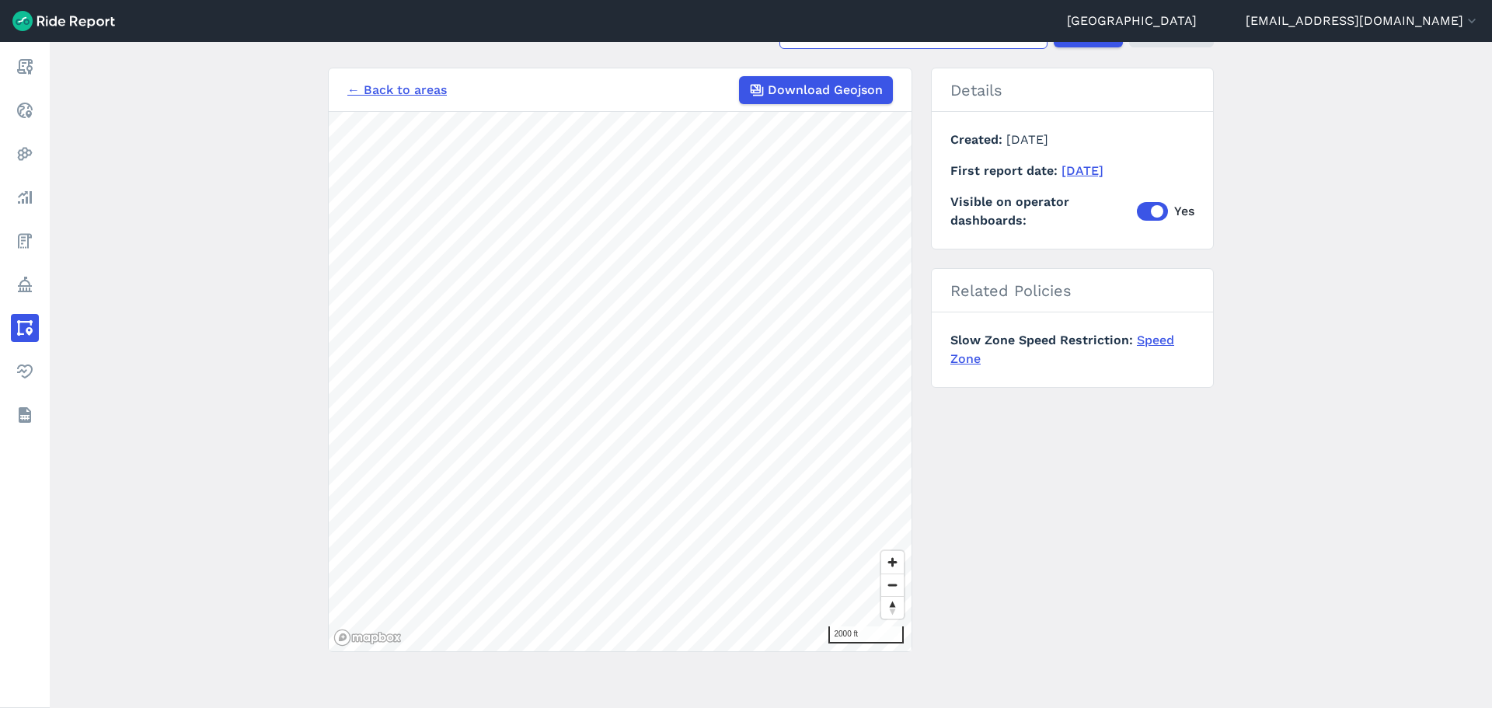
click at [1281, 488] on main "Slow Ride Zones Revised Area of Interest Create a new area based on this one Re…" at bounding box center [771, 375] width 1442 height 666
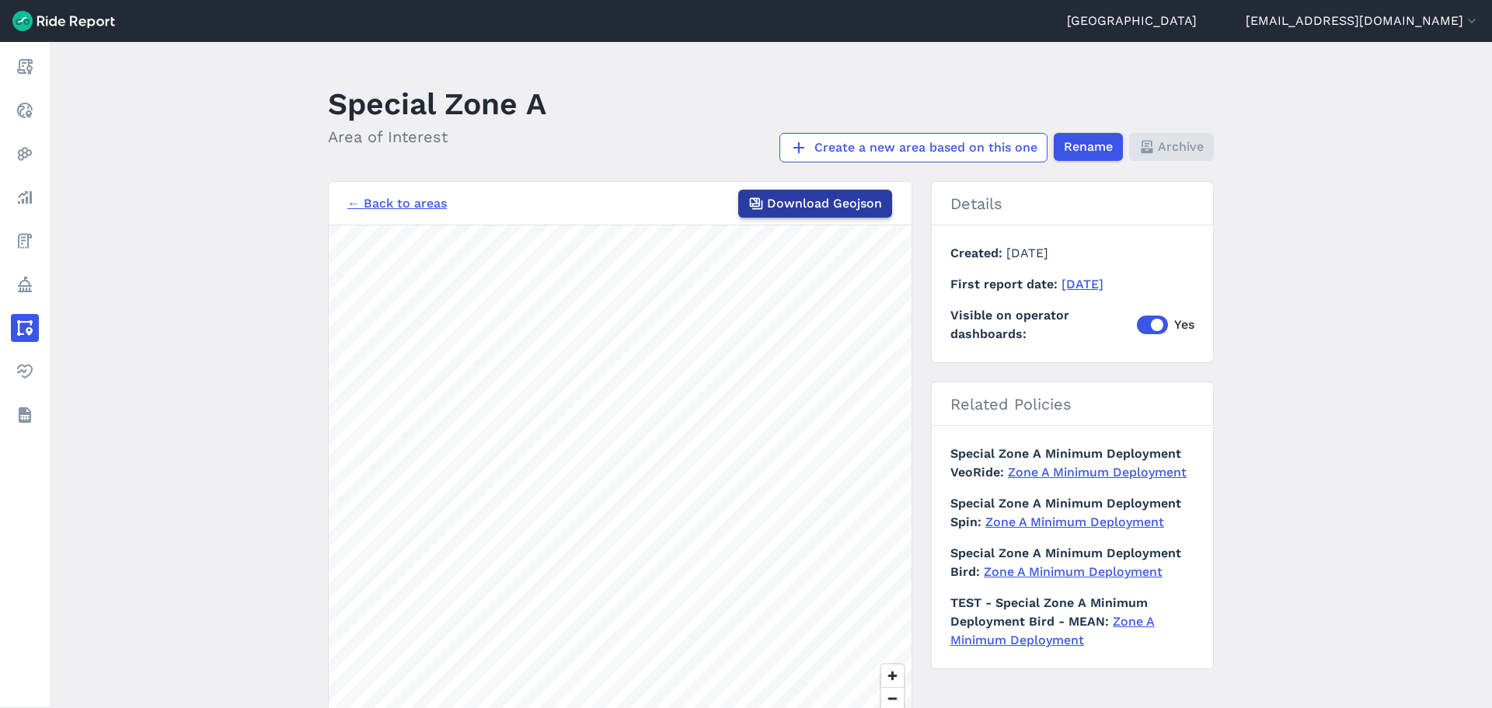
click at [755, 201] on icon "button" at bounding box center [756, 204] width 16 height 16
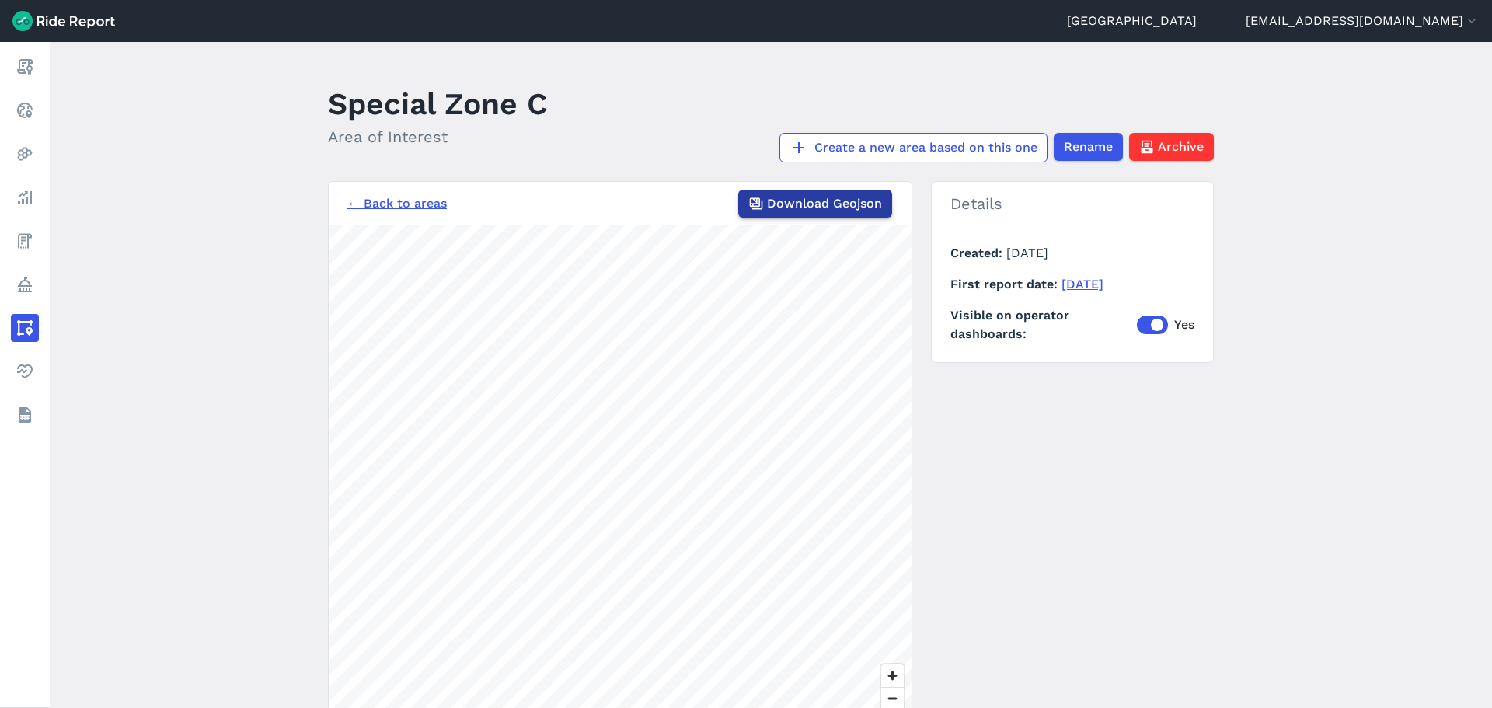
click at [773, 199] on span "Download Geojson" at bounding box center [824, 203] width 115 height 19
click at [762, 202] on icon "button" at bounding box center [756, 204] width 16 height 16
click at [769, 214] on button "Download Geojson" at bounding box center [815, 204] width 154 height 28
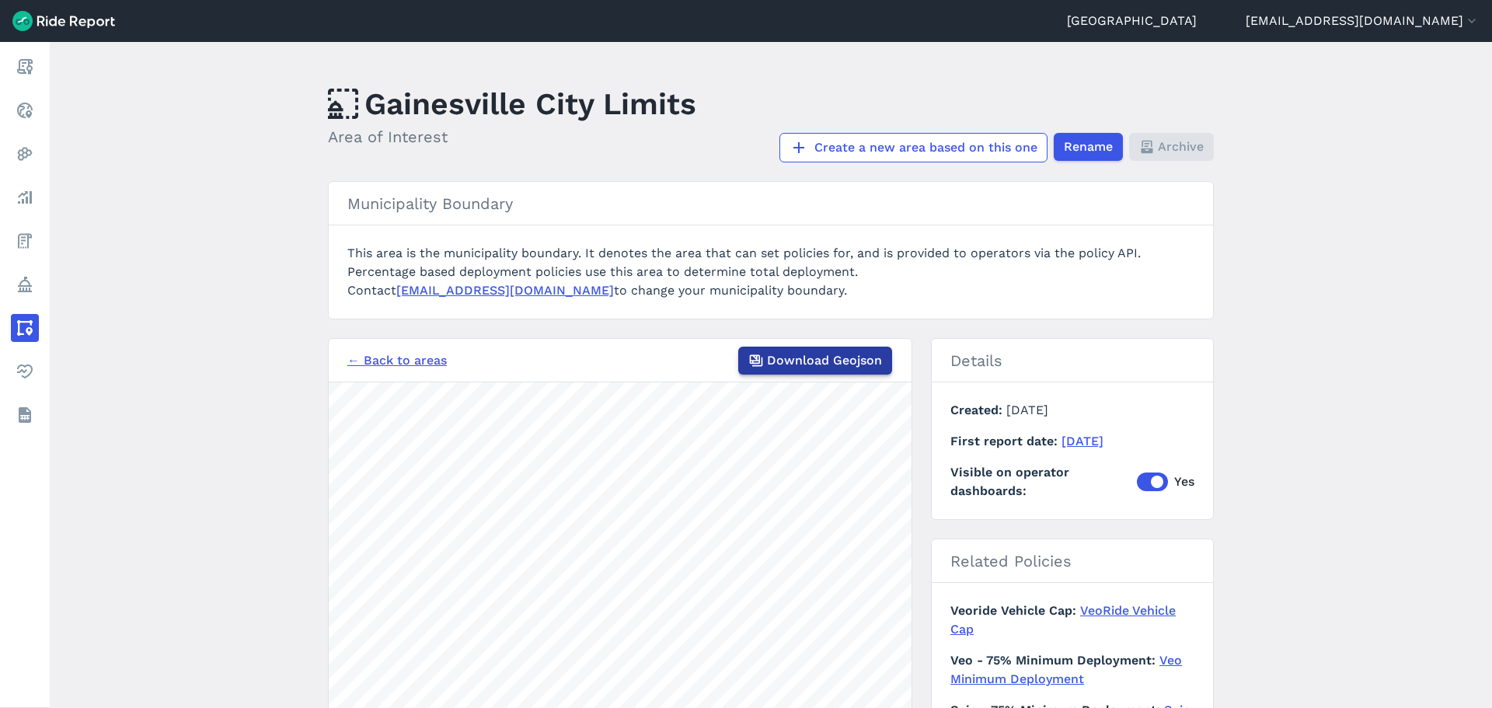
click at [782, 355] on span "Download Geojson" at bounding box center [824, 360] width 115 height 19
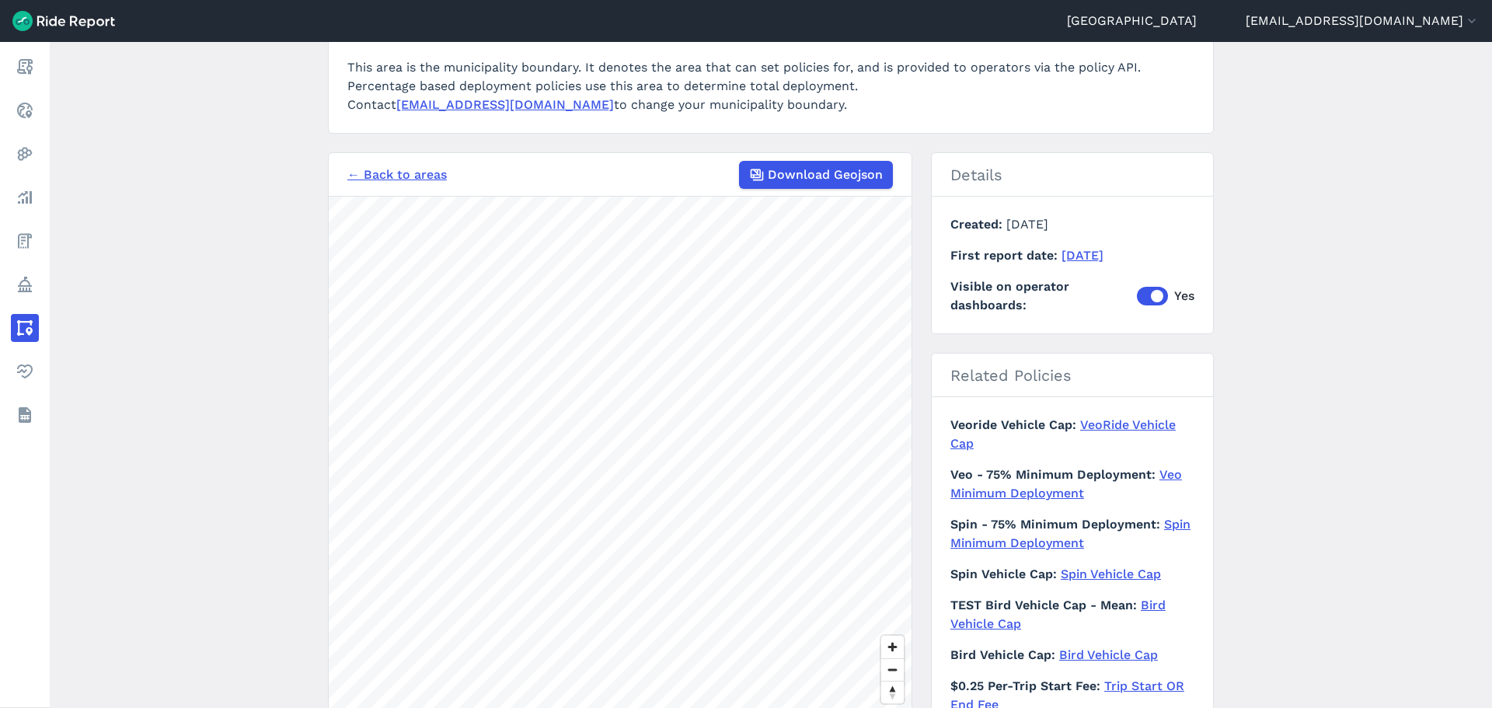
scroll to position [233, 0]
